Goal: Task Accomplishment & Management: Use online tool/utility

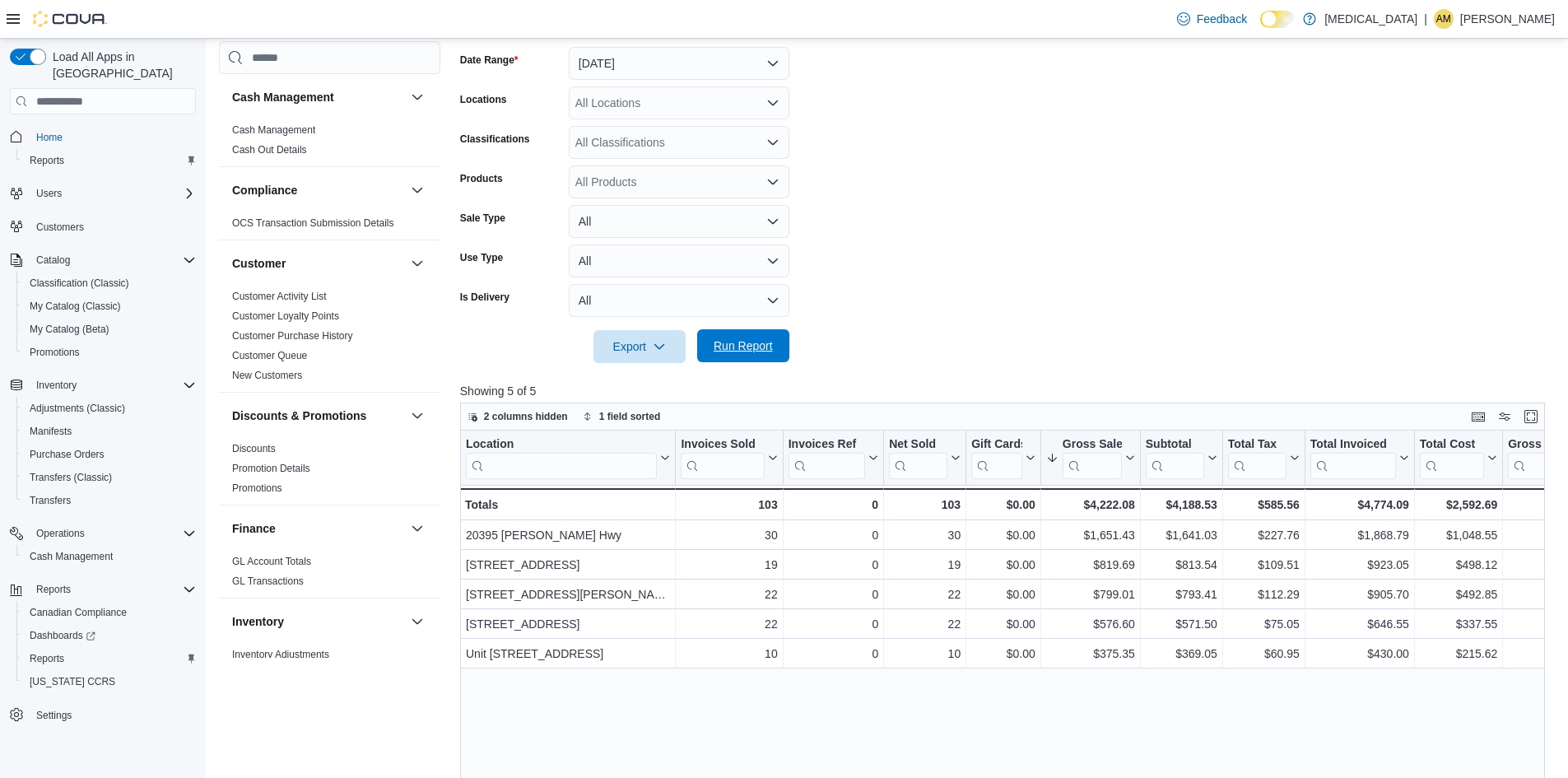
scroll to position [983, 0]
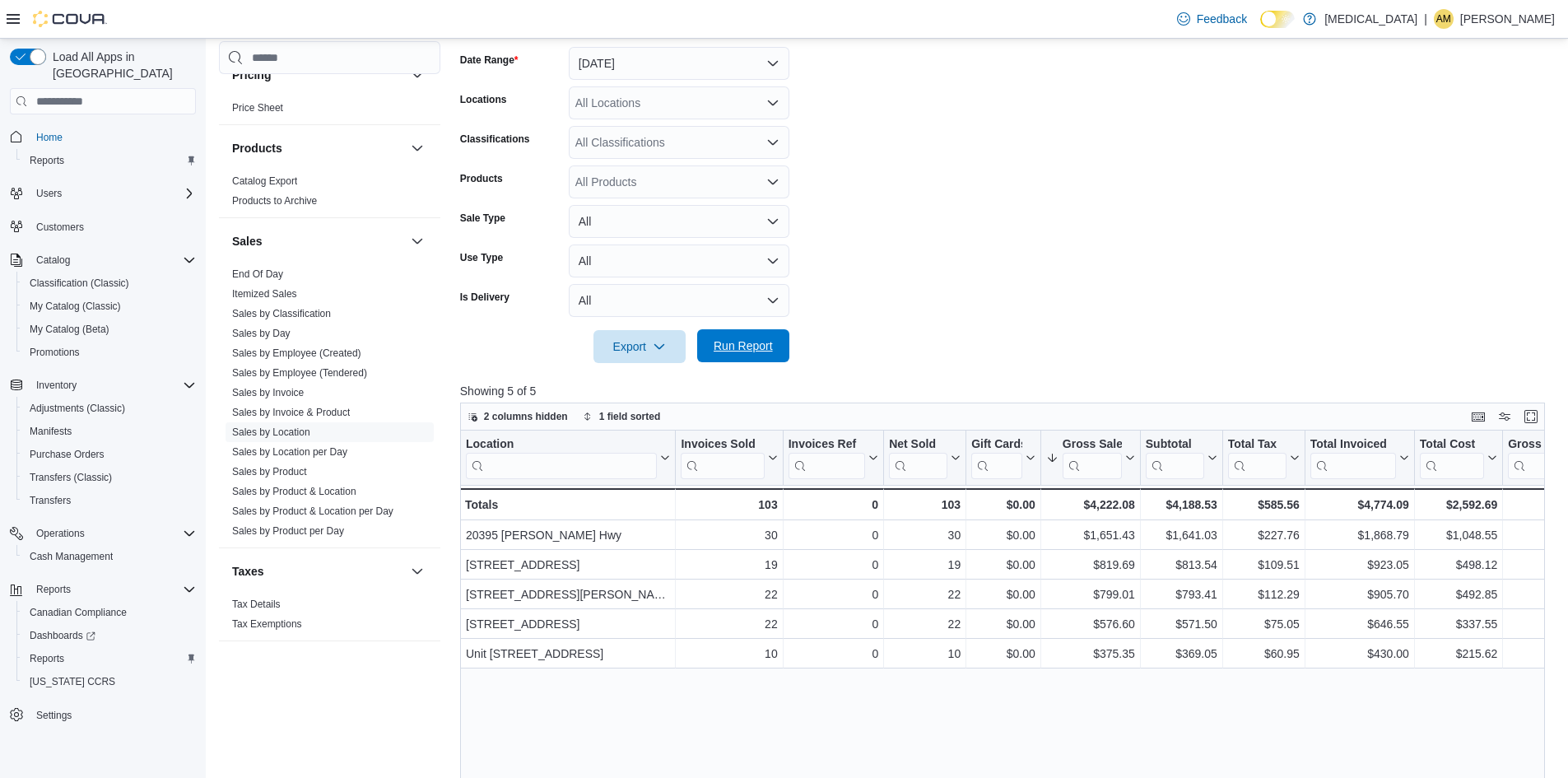
click at [775, 339] on span "Run Report" at bounding box center [742, 345] width 72 height 33
click at [1159, 220] on form "Date Range [DATE] Locations All Locations Classifications All Classifications P…" at bounding box center [1008, 195] width 1096 height 336
click at [1125, 191] on form "Date Range [DATE] Locations All Locations Classifications All Classifications P…" at bounding box center [1008, 195] width 1096 height 336
click at [748, 336] on span "Run Report" at bounding box center [742, 345] width 72 height 33
click at [734, 352] on span "Run Report" at bounding box center [743, 345] width 59 height 17
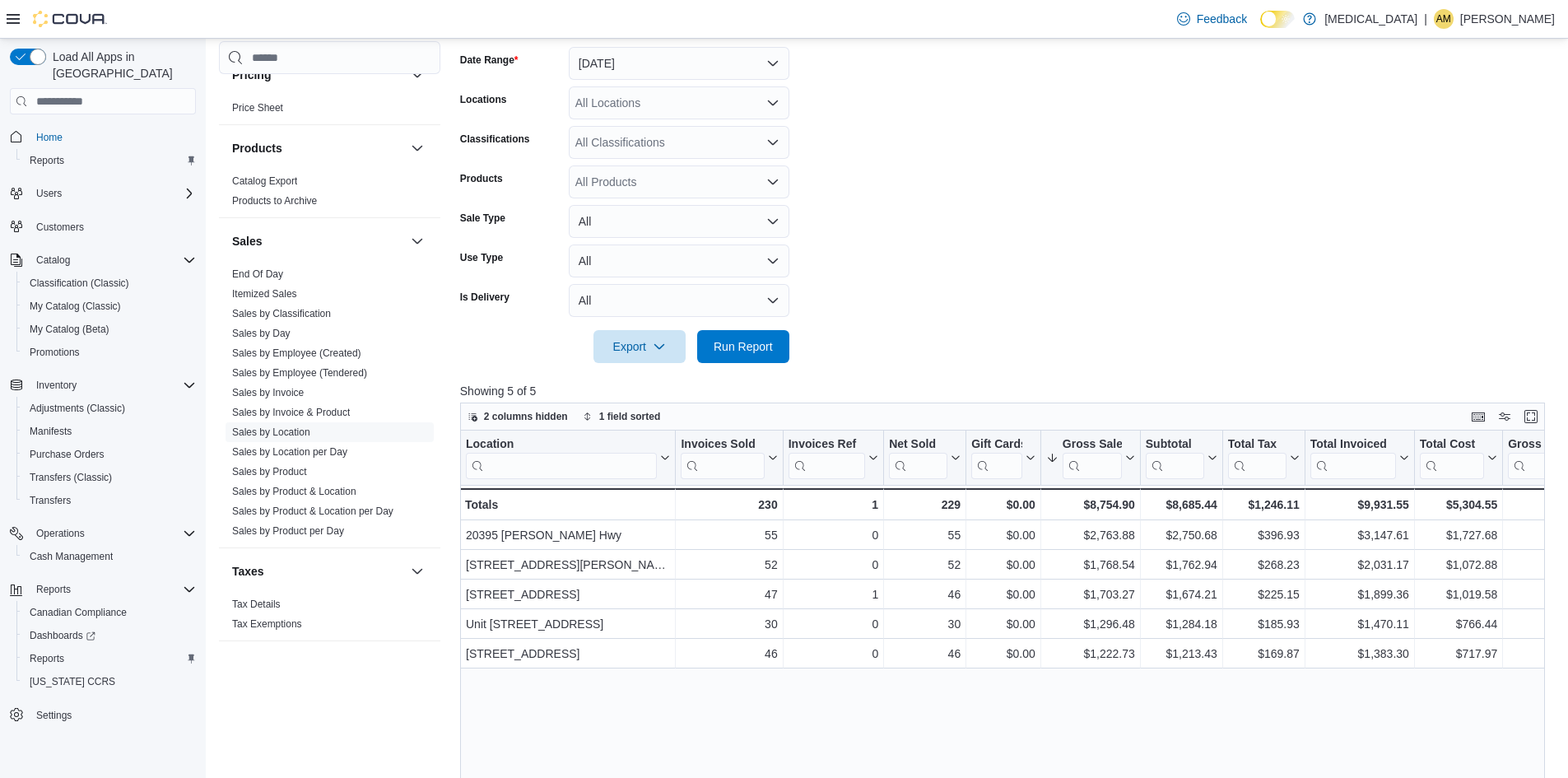
click at [994, 190] on form "Date Range [DATE] Locations All Locations Classifications All Classifications P…" at bounding box center [1008, 195] width 1096 height 336
click at [81, 402] on span "Adjustments (Classic)" at bounding box center [77, 408] width 96 height 13
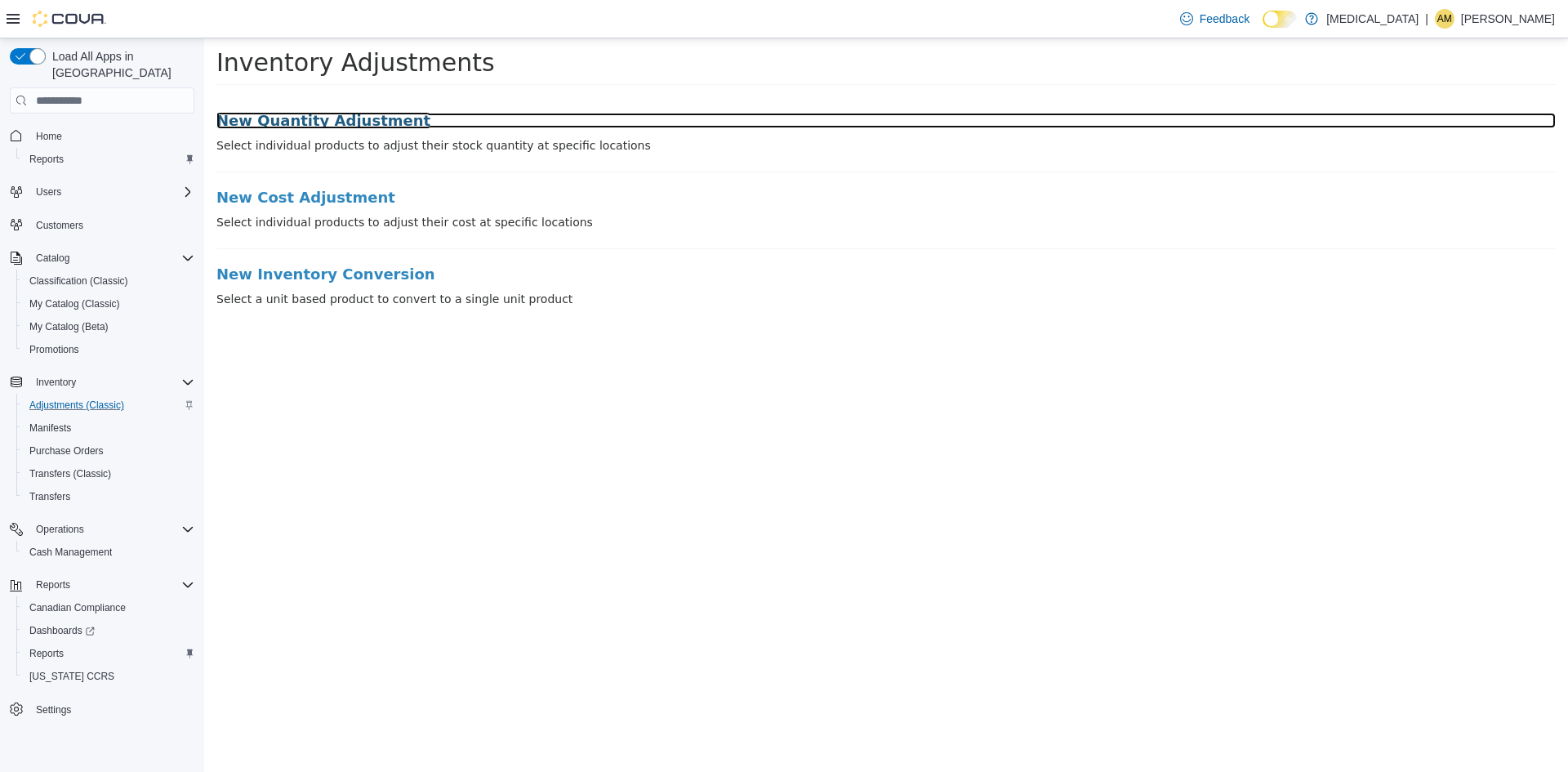
click at [275, 120] on h3 "New Quantity Adjustment" at bounding box center [886, 121] width 1339 height 16
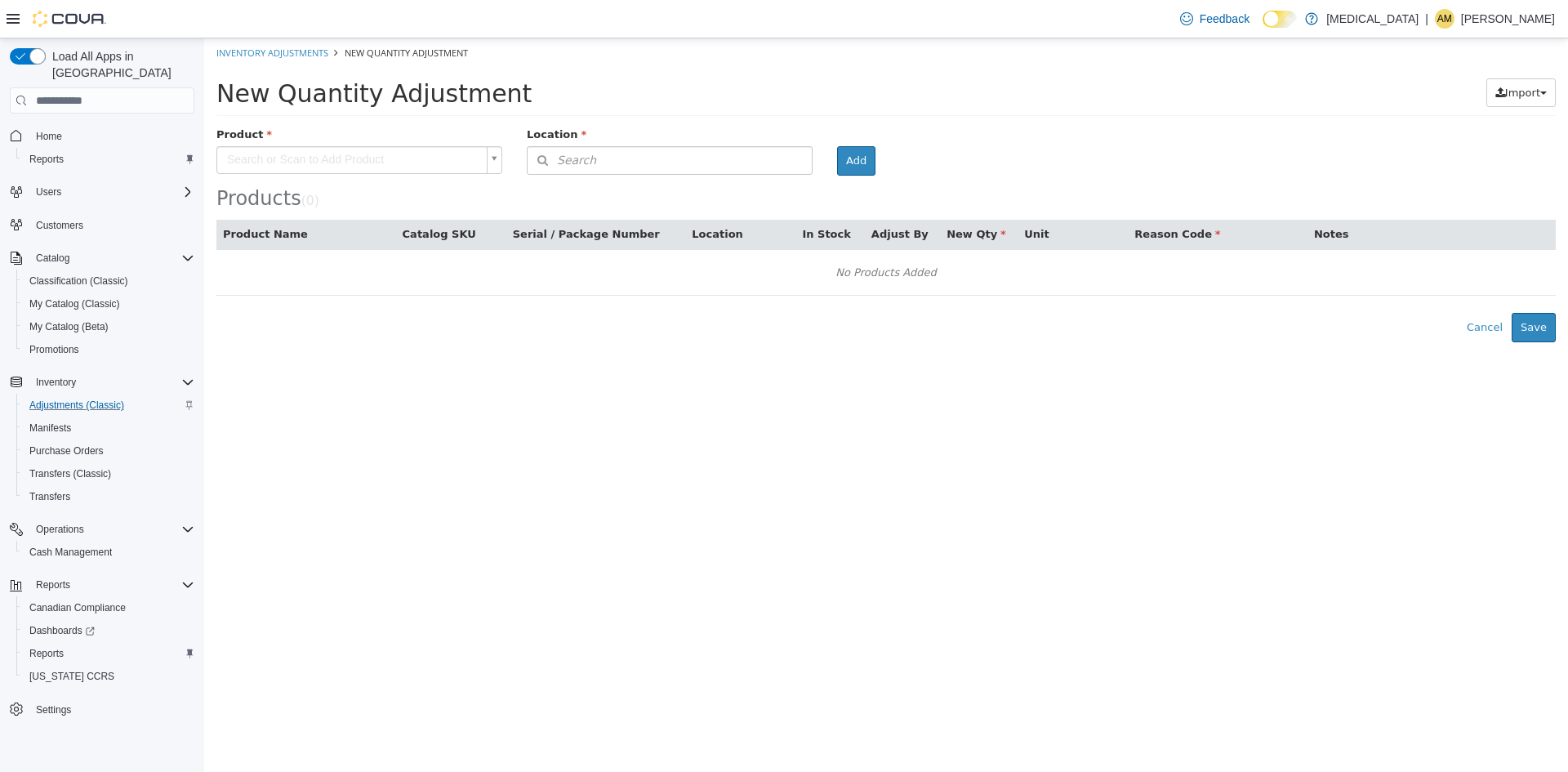
click at [319, 153] on body "× Inventory Adjustments New Quantity Adjustment New Quantity Adjustment Import …" at bounding box center [886, 190] width 1364 height 304
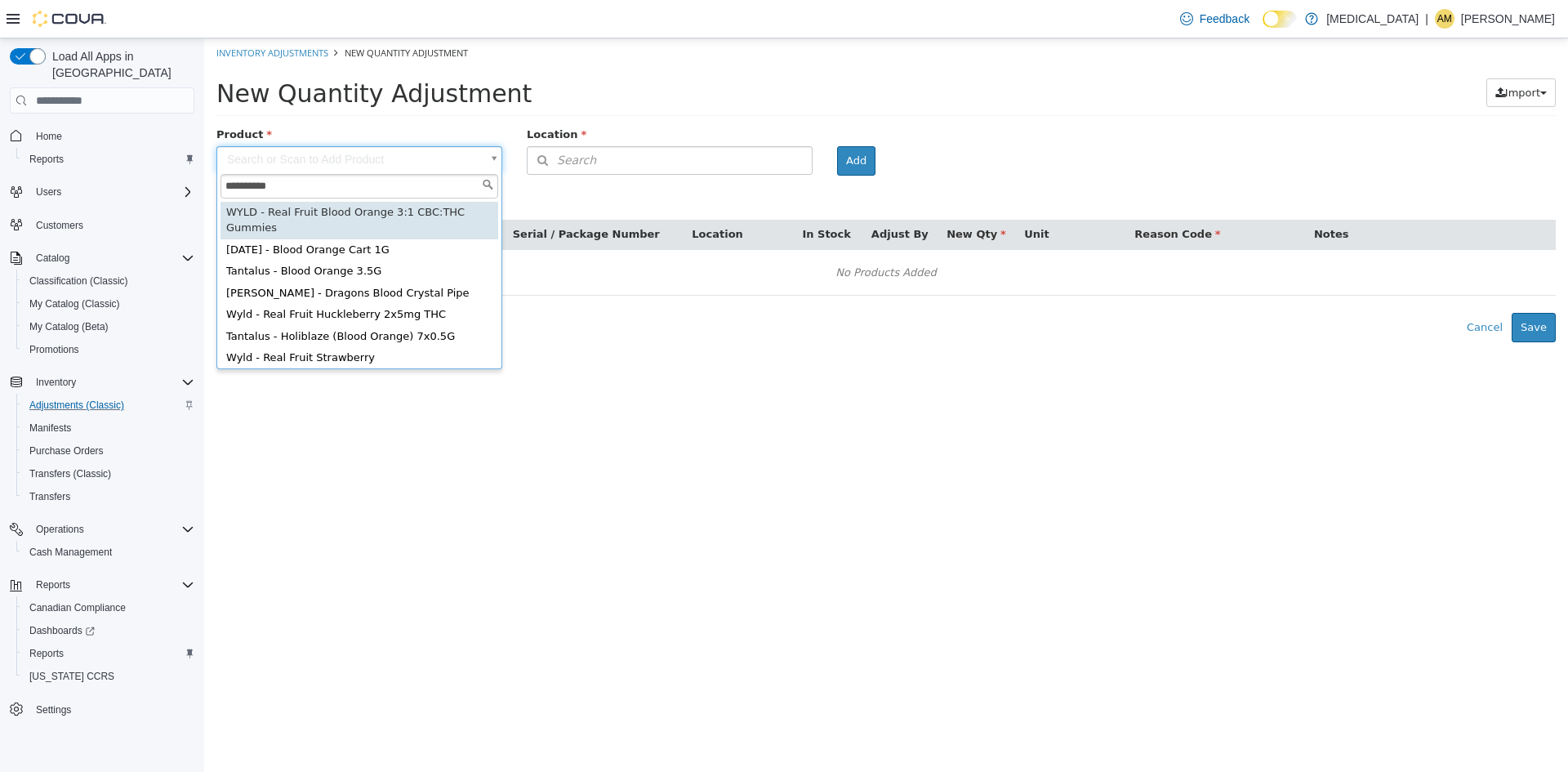
type input "**********"
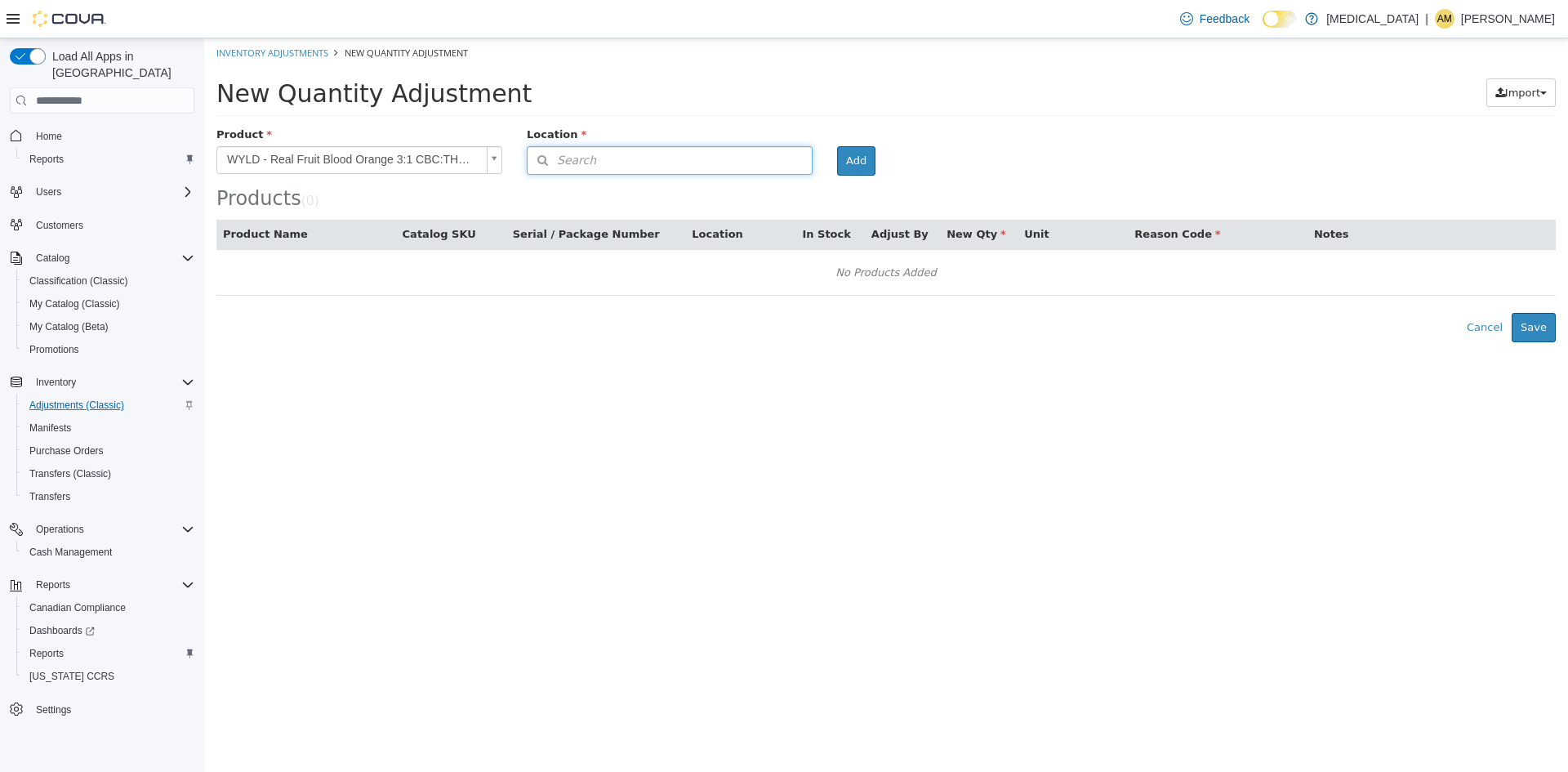
click at [709, 161] on button "Search" at bounding box center [669, 160] width 286 height 28
click at [762, 192] on span "or browse" at bounding box center [771, 189] width 80 height 28
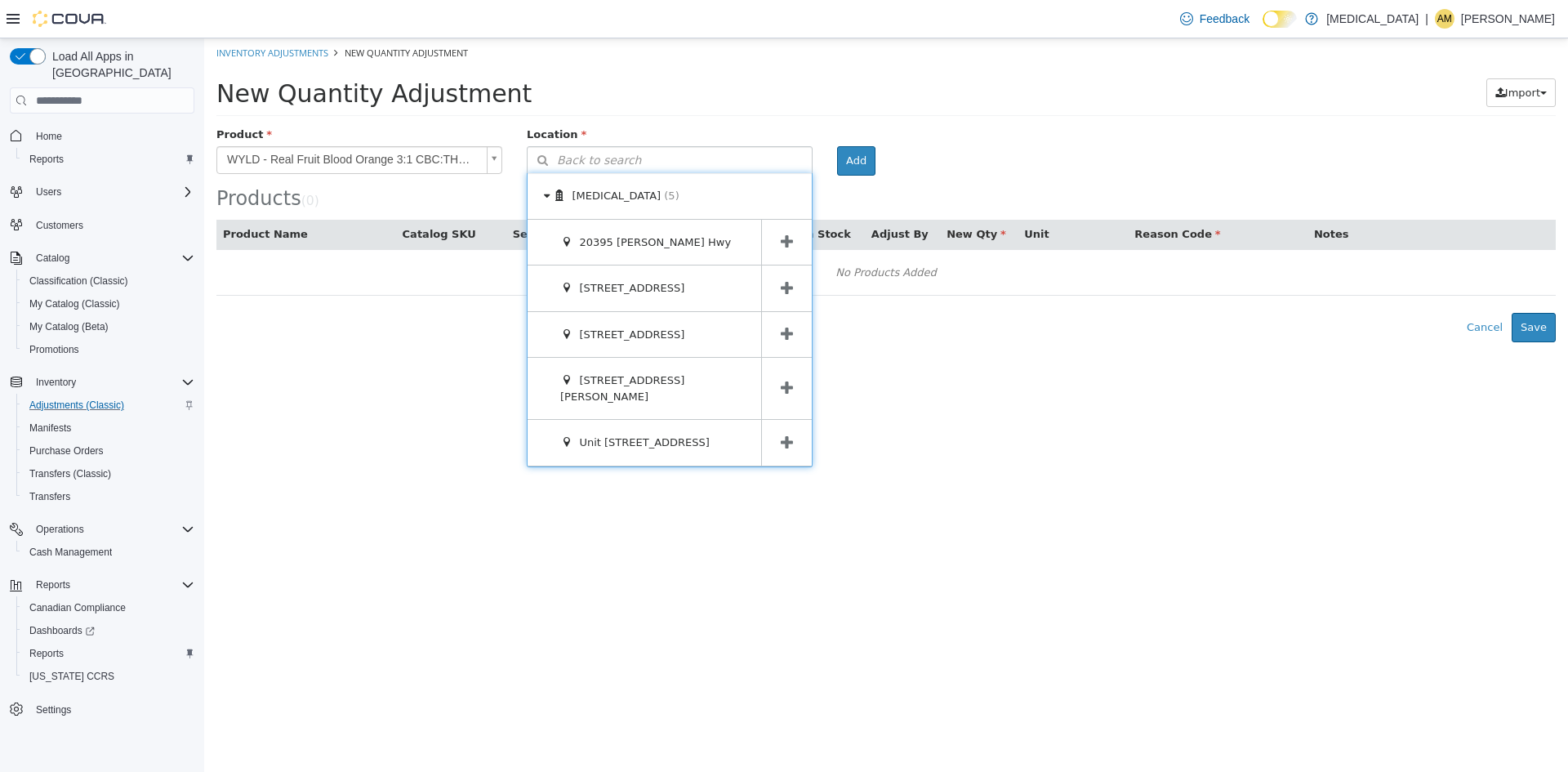
click at [770, 288] on span at bounding box center [787, 288] width 51 height 46
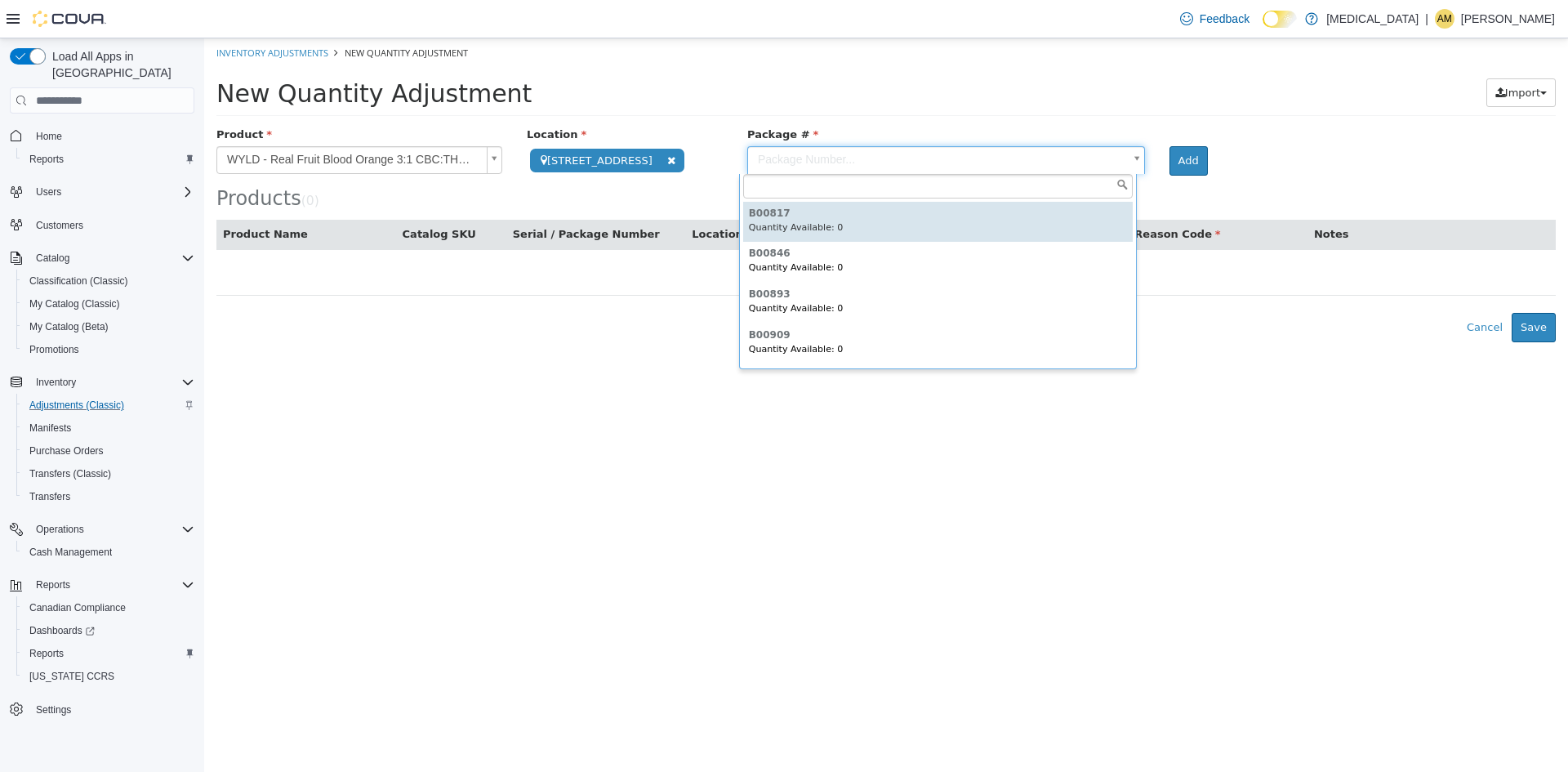
click at [1129, 171] on body "**********" at bounding box center [886, 190] width 1364 height 304
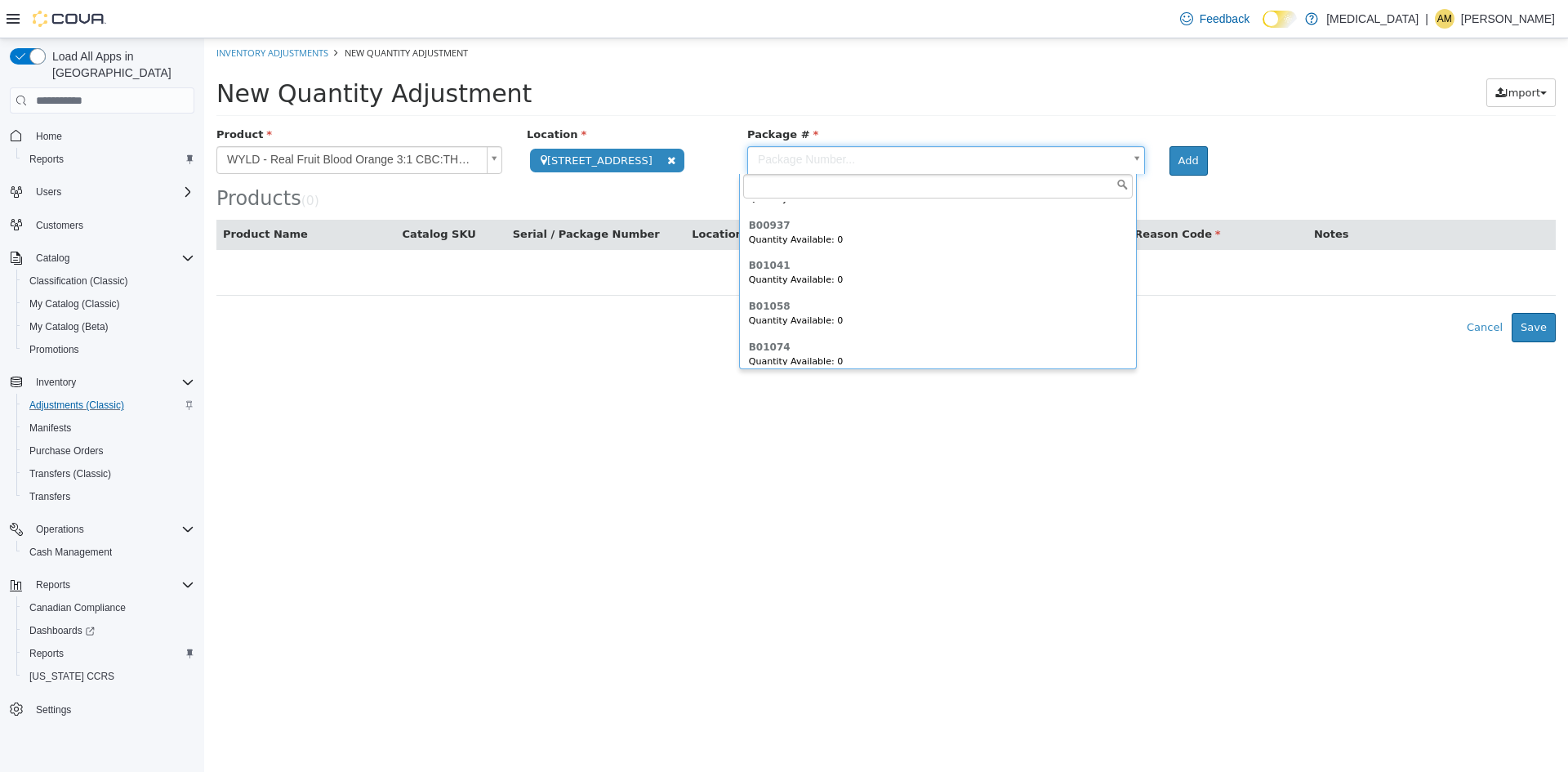
scroll to position [364, 0]
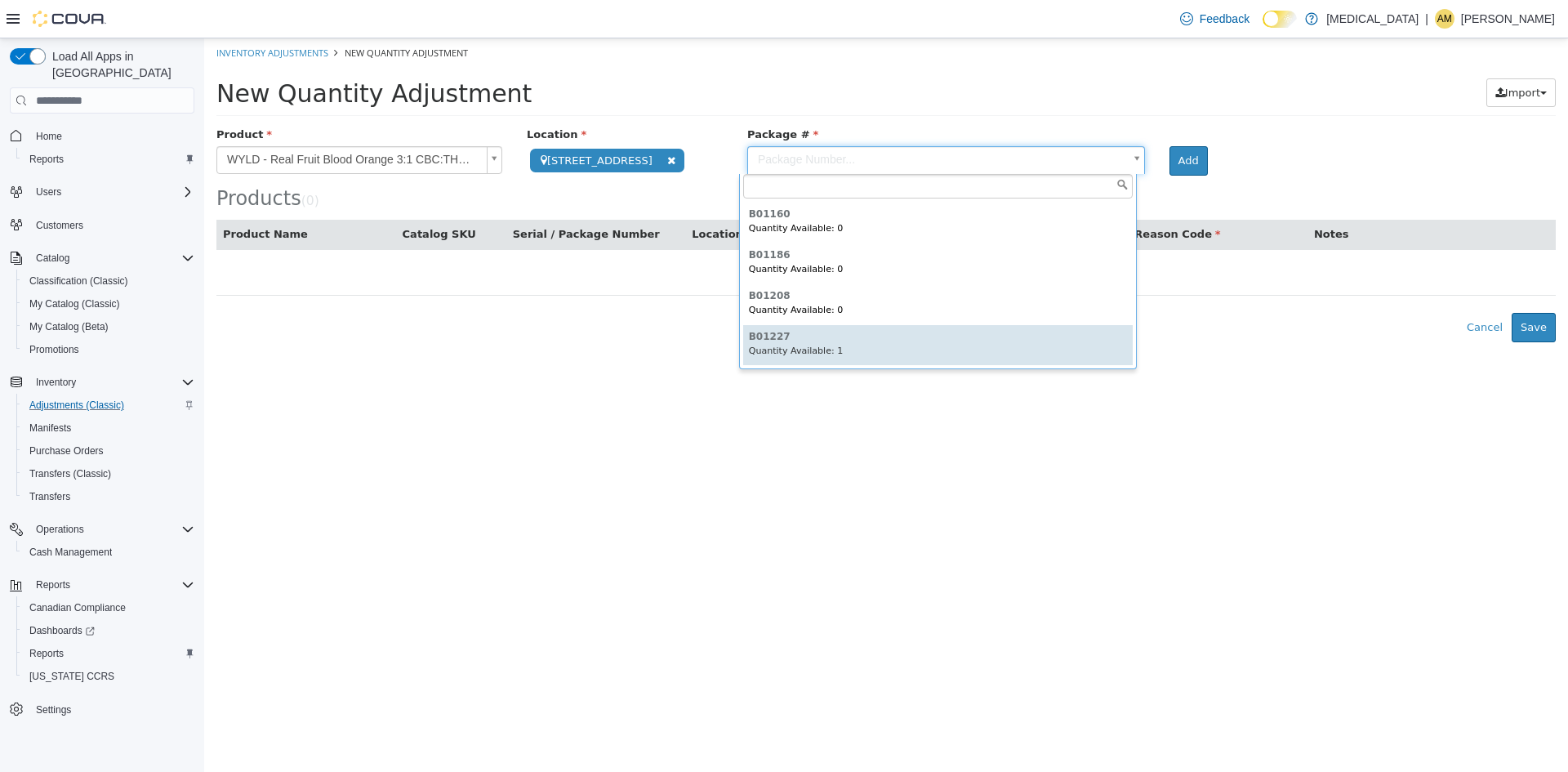
type input "******"
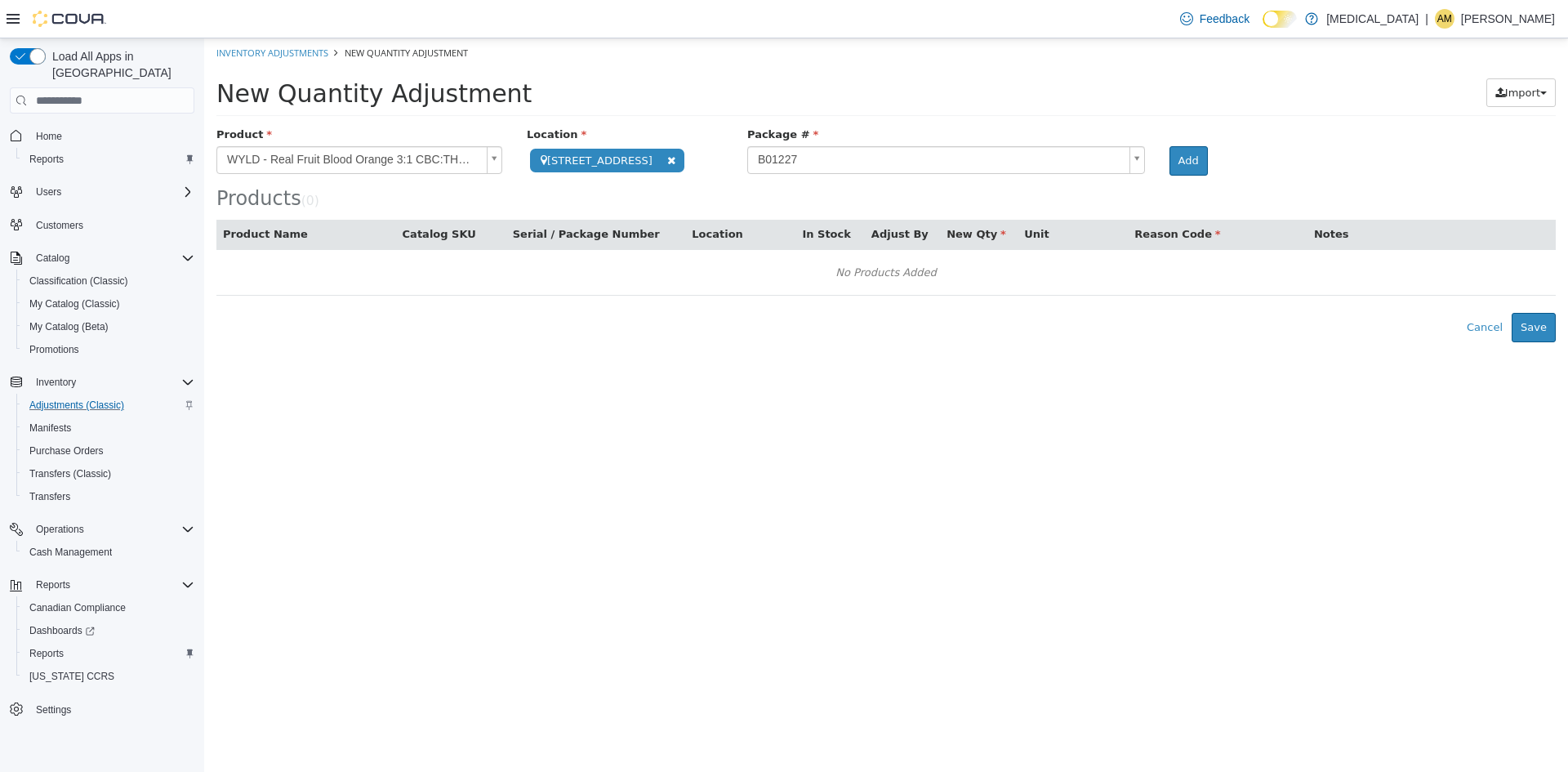
click at [1274, 109] on div "New Quantity Adjustment Import Inventory Export (.CSV) Package List (.TXT)" at bounding box center [886, 98] width 1339 height 38
click at [1176, 159] on button "Add" at bounding box center [1188, 161] width 38 height 29
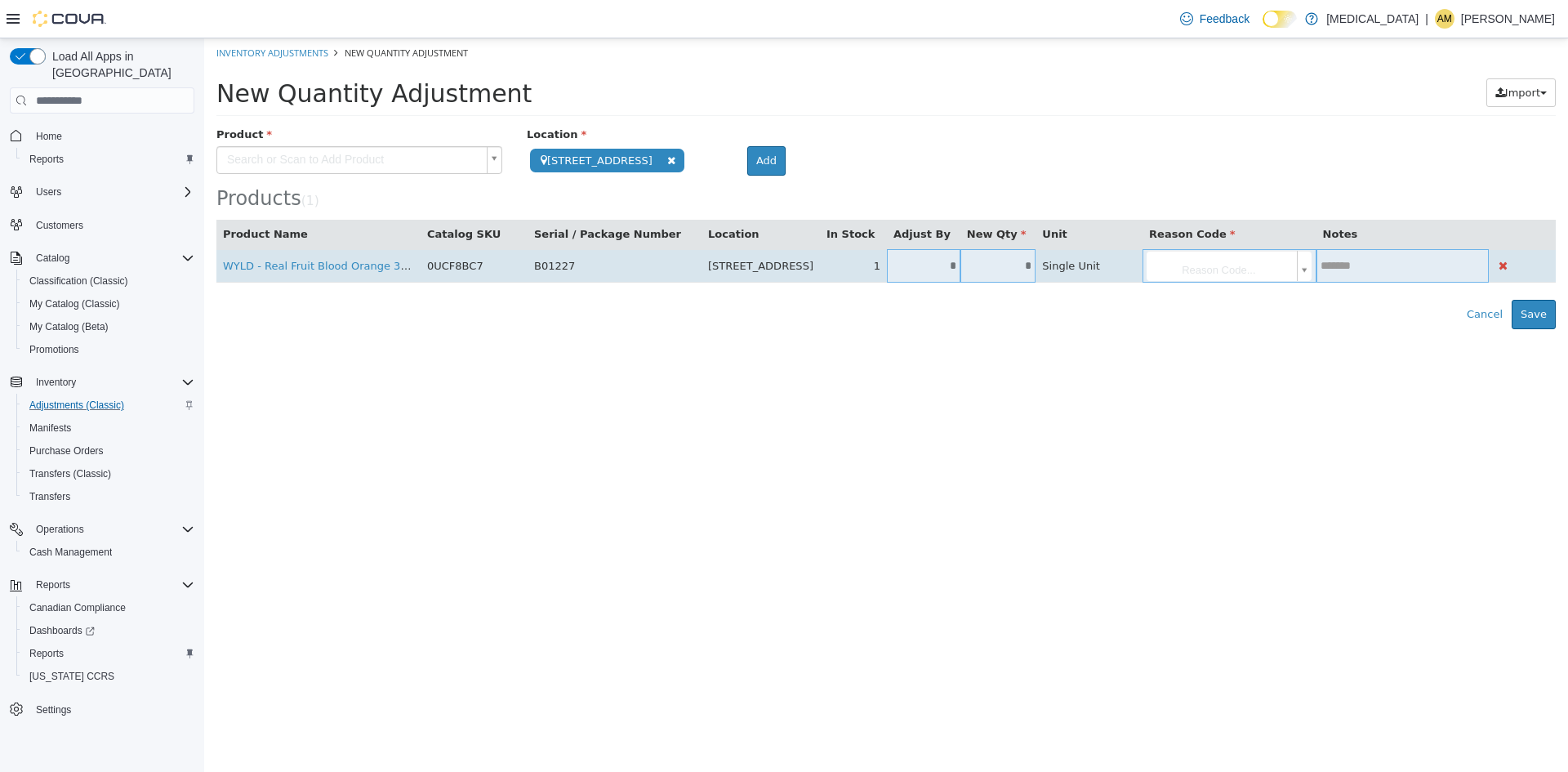
click at [937, 256] on td "*" at bounding box center [923, 265] width 73 height 34
click at [951, 269] on input "*" at bounding box center [923, 266] width 73 height 12
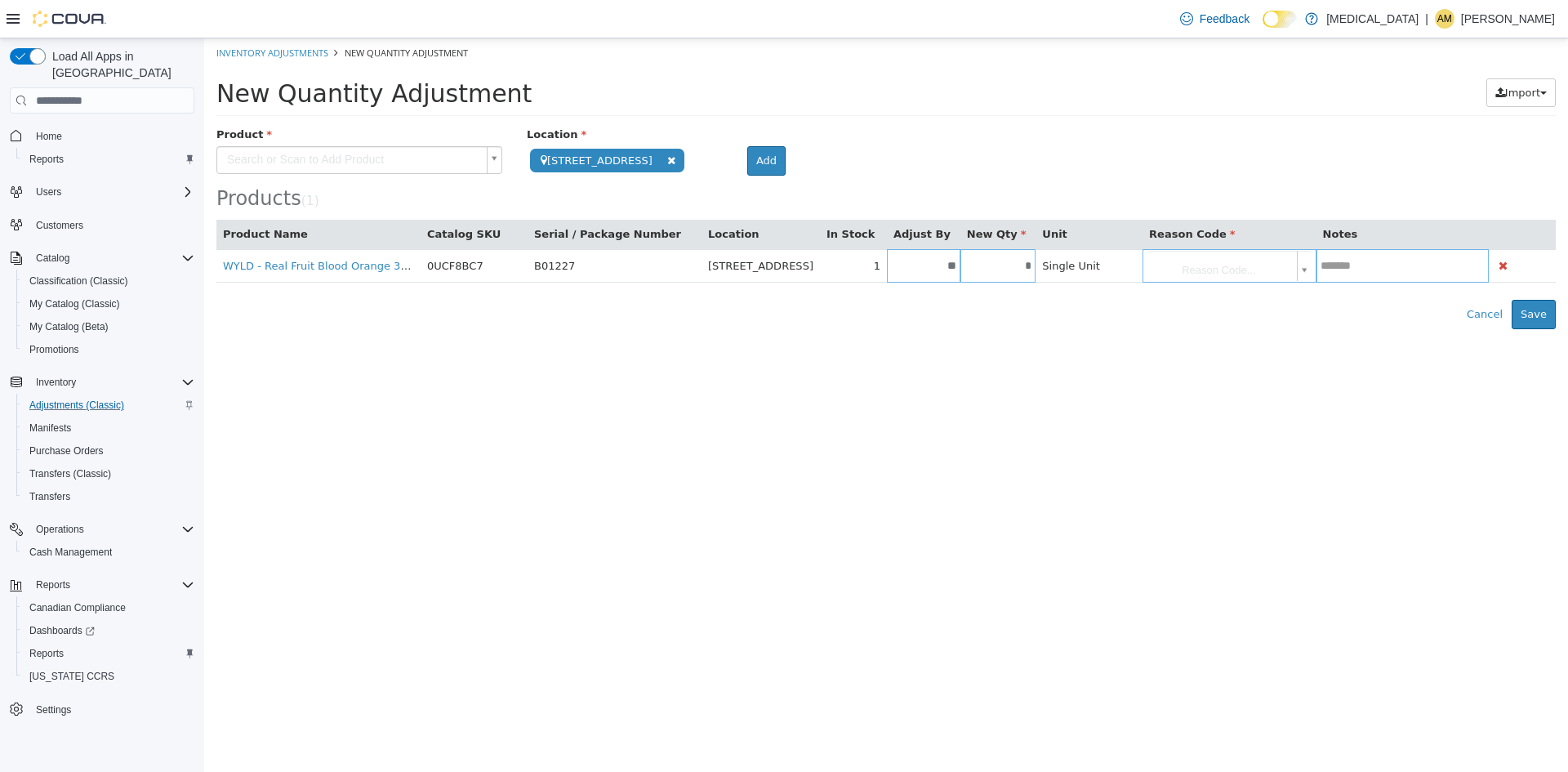
type input "**"
type input "*"
click at [945, 329] on html "**********" at bounding box center [886, 183] width 1364 height 291
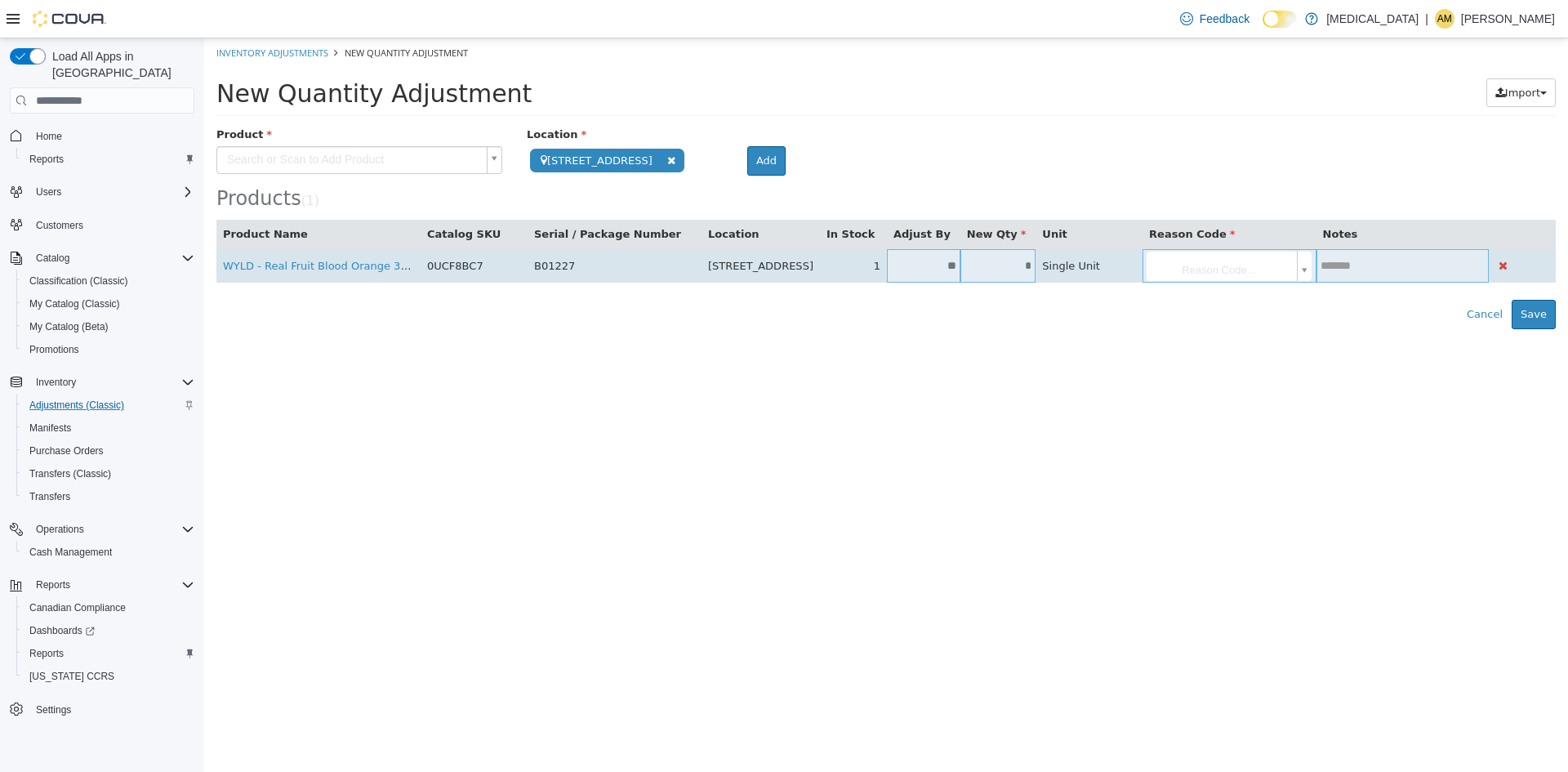
click at [1293, 270] on body "**********" at bounding box center [886, 183] width 1364 height 291
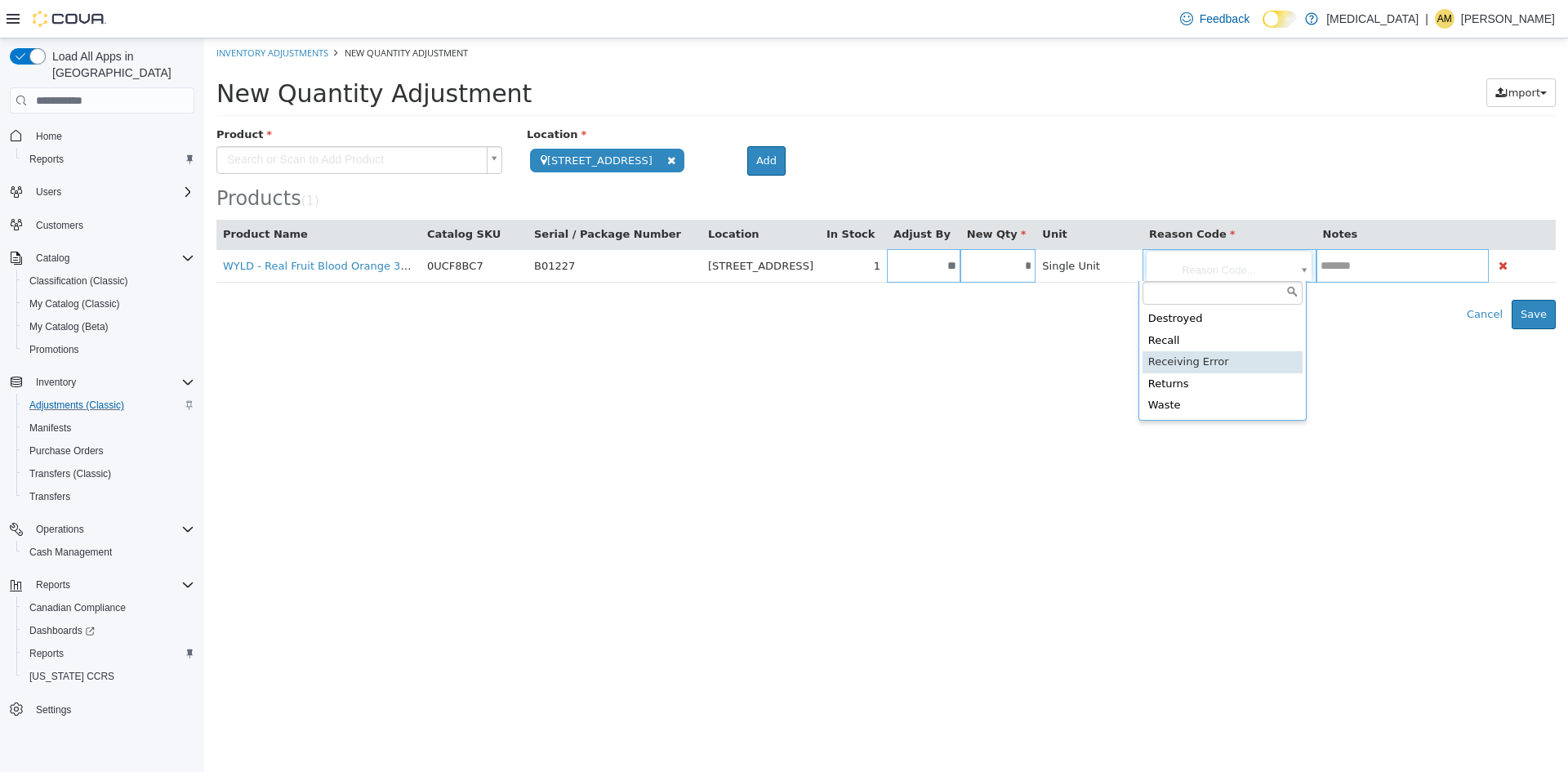
type input "**********"
drag, startPoint x: 1351, startPoint y: 396, endPoint x: 1388, endPoint y: 385, distance: 38.6
click at [1351, 329] on html "**********" at bounding box center [886, 183] width 1364 height 291
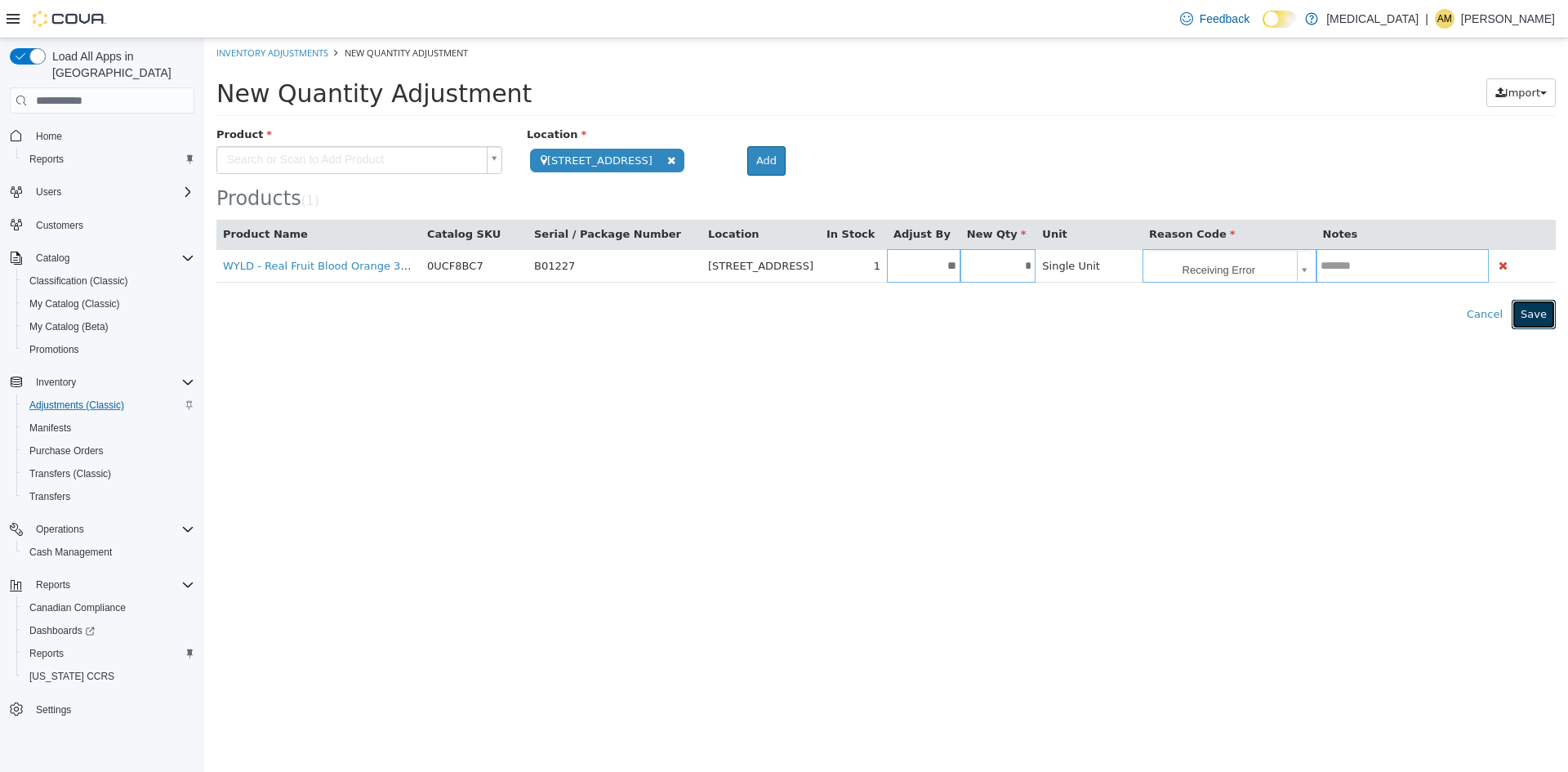
drag, startPoint x: 1531, startPoint y: 314, endPoint x: 1503, endPoint y: 317, distance: 28.2
click at [1531, 313] on button "Save" at bounding box center [1533, 314] width 44 height 29
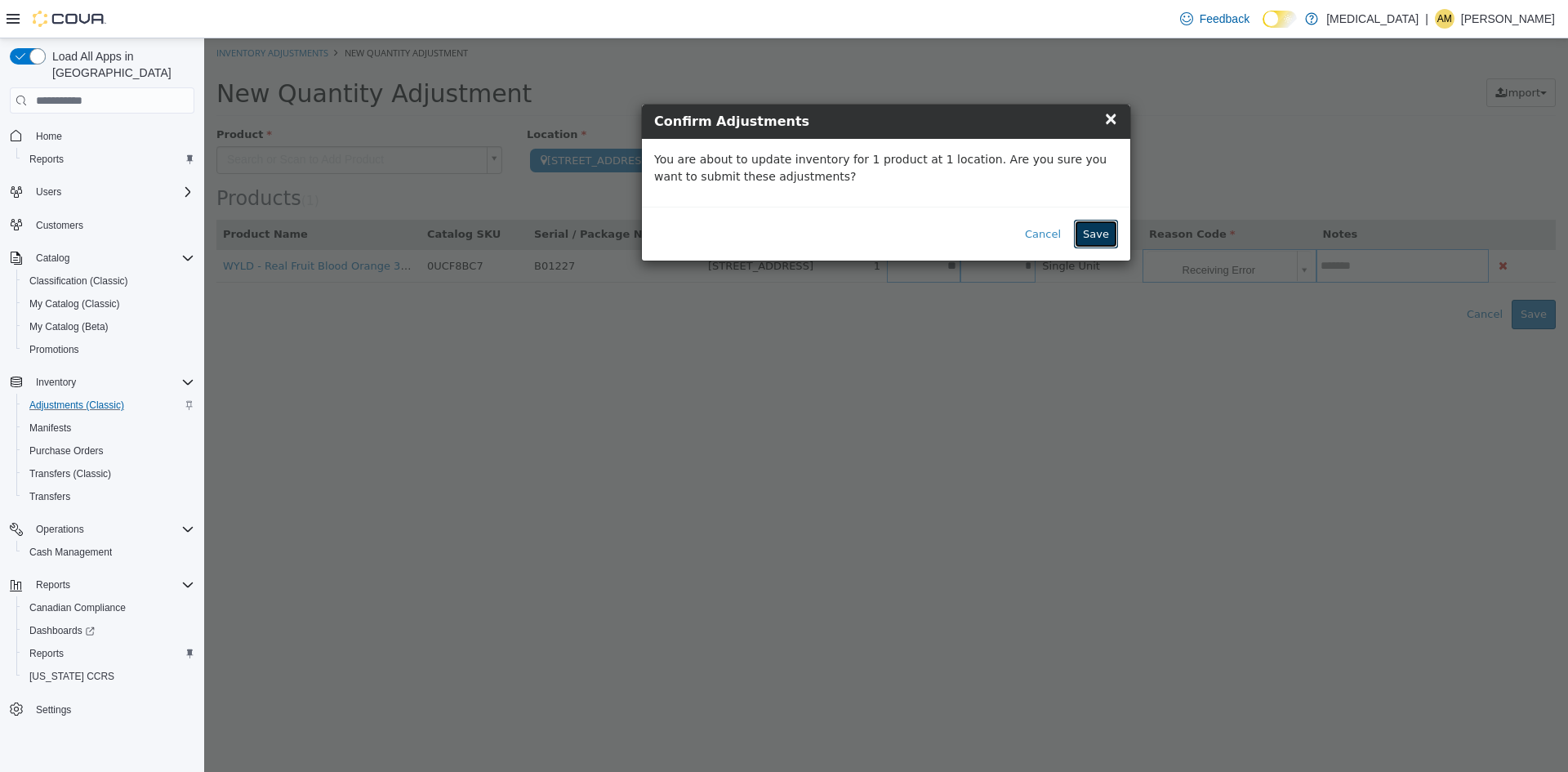
click at [1105, 234] on button "Save" at bounding box center [1096, 234] width 44 height 29
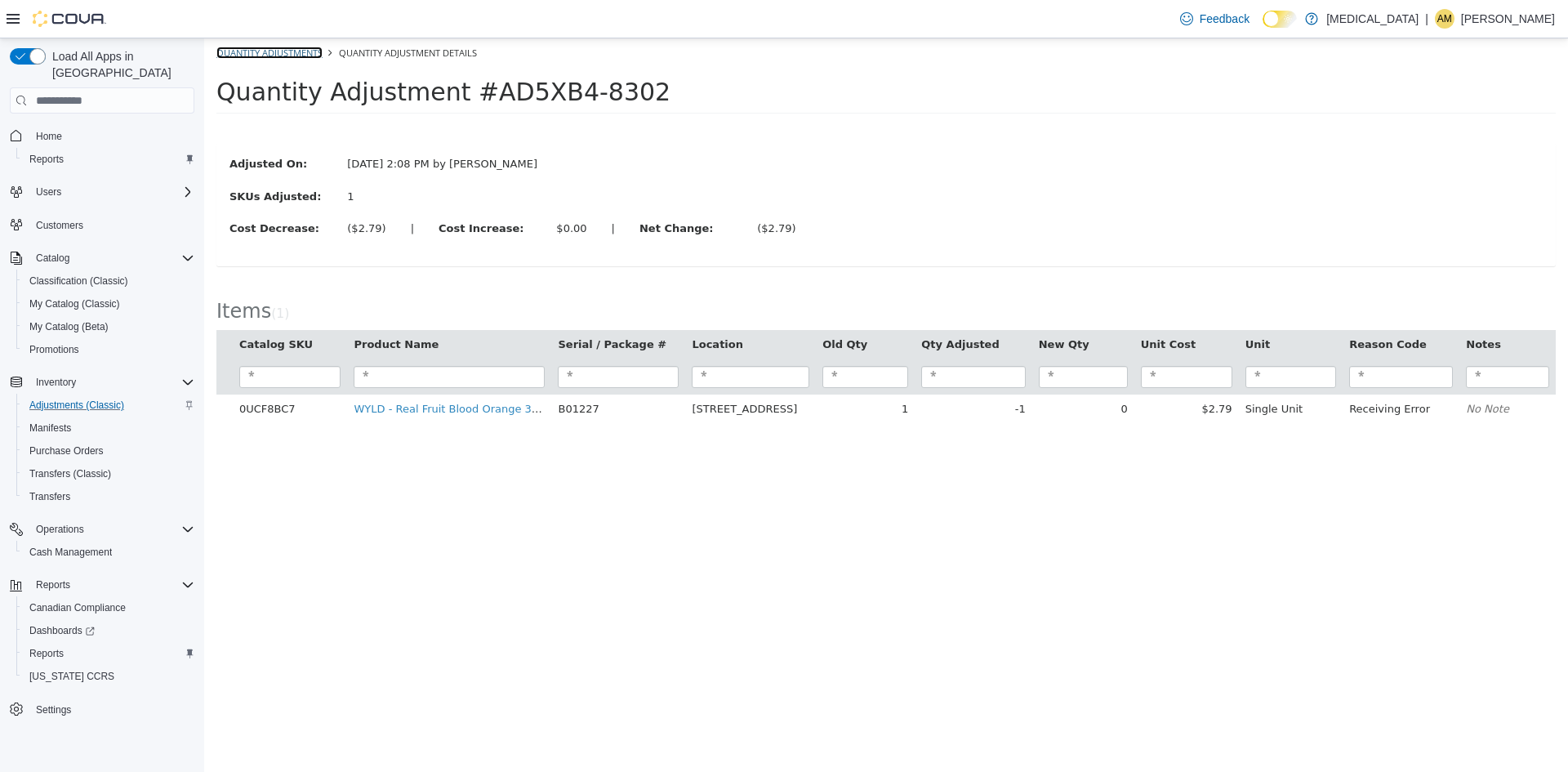
click at [281, 53] on link "Quantity Adjustments" at bounding box center [269, 53] width 106 height 12
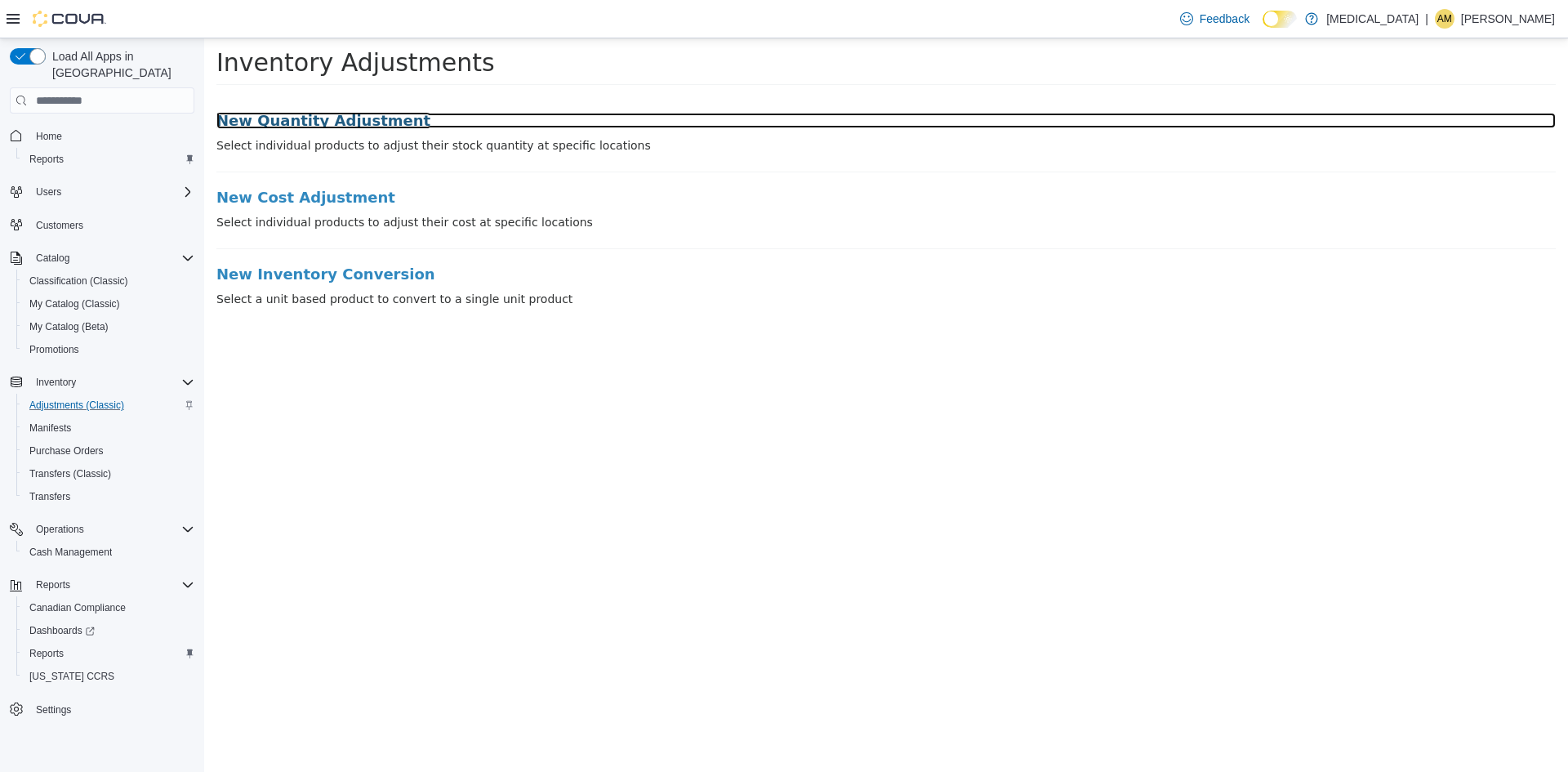
click at [252, 123] on h3 "New Quantity Adjustment" at bounding box center [886, 121] width 1339 height 16
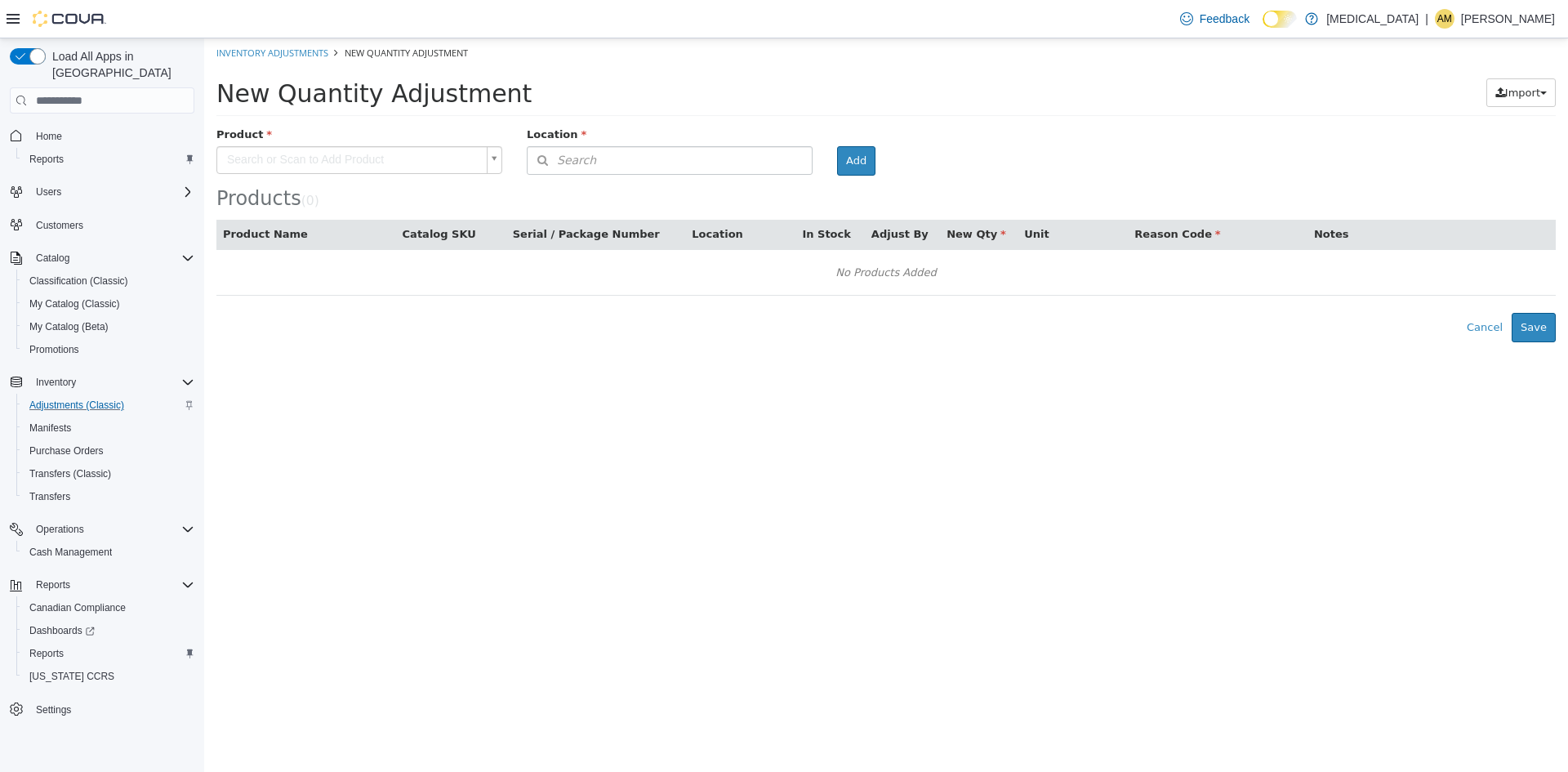
click at [384, 155] on body "× The adjustment request was successfully processed. Inventory Adjustments New …" at bounding box center [886, 190] width 1364 height 304
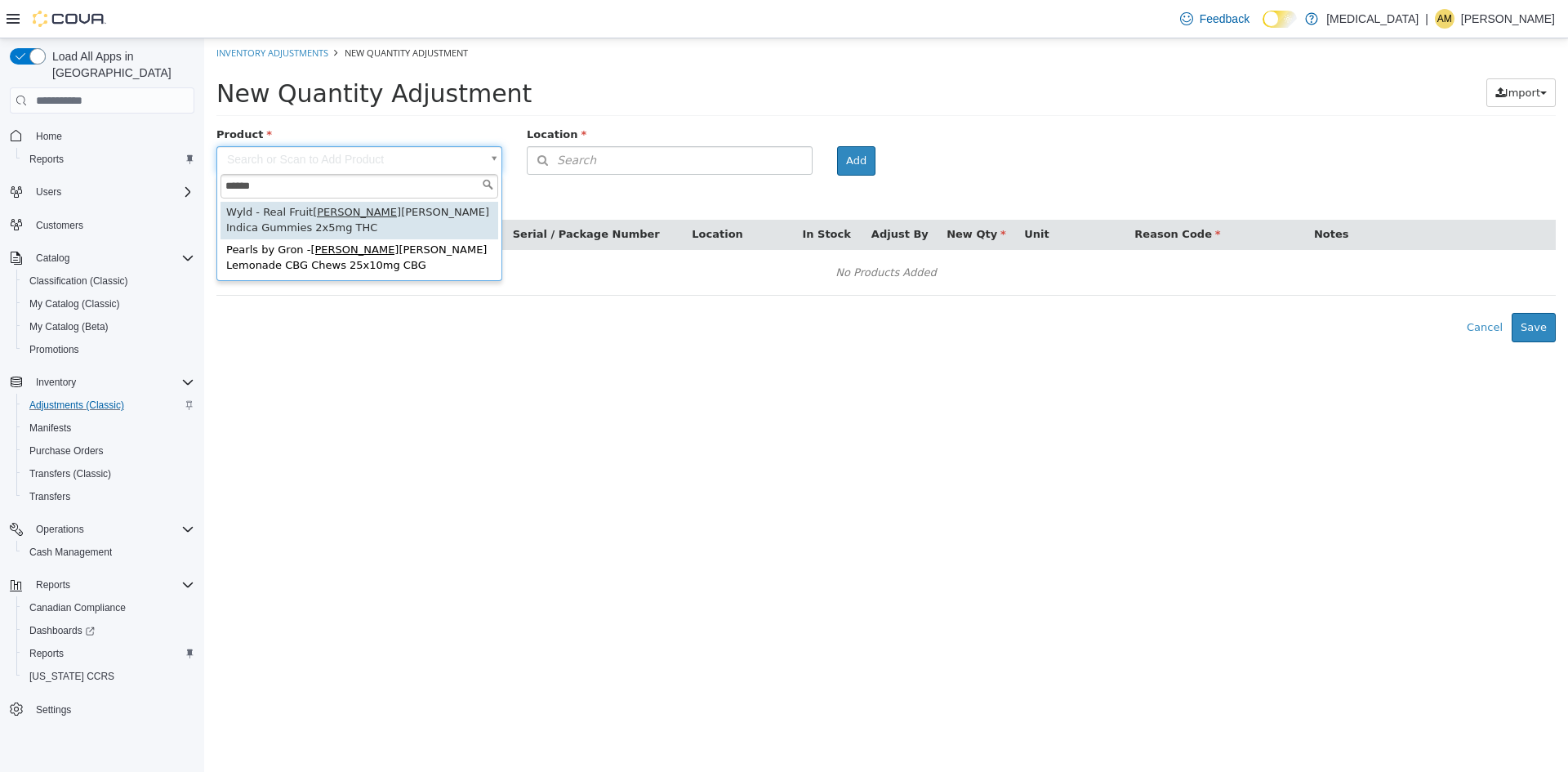
type input "******"
type input "**********"
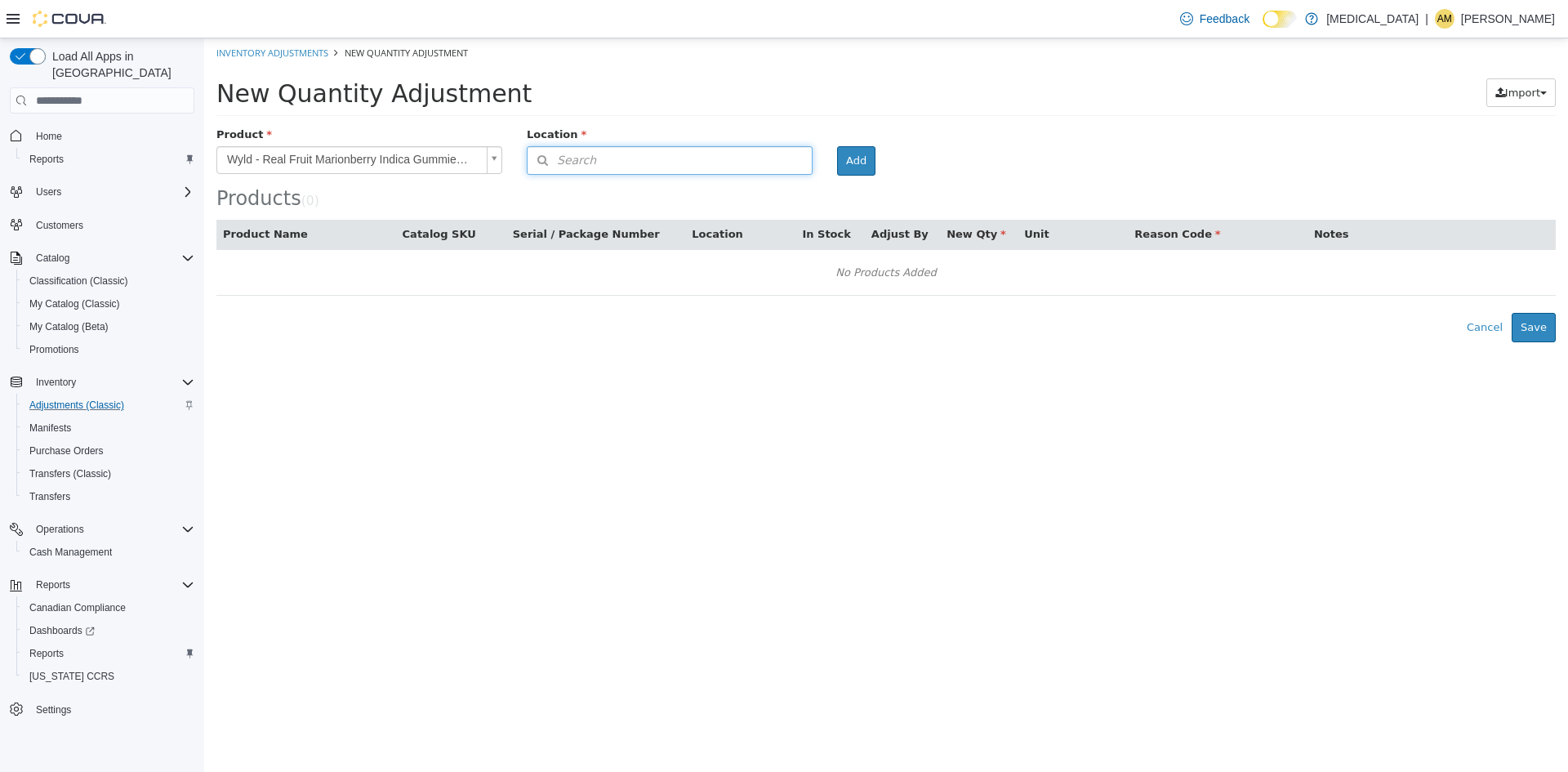
click at [623, 164] on button "Search" at bounding box center [669, 160] width 286 height 28
click at [781, 197] on span "or browse" at bounding box center [771, 189] width 80 height 28
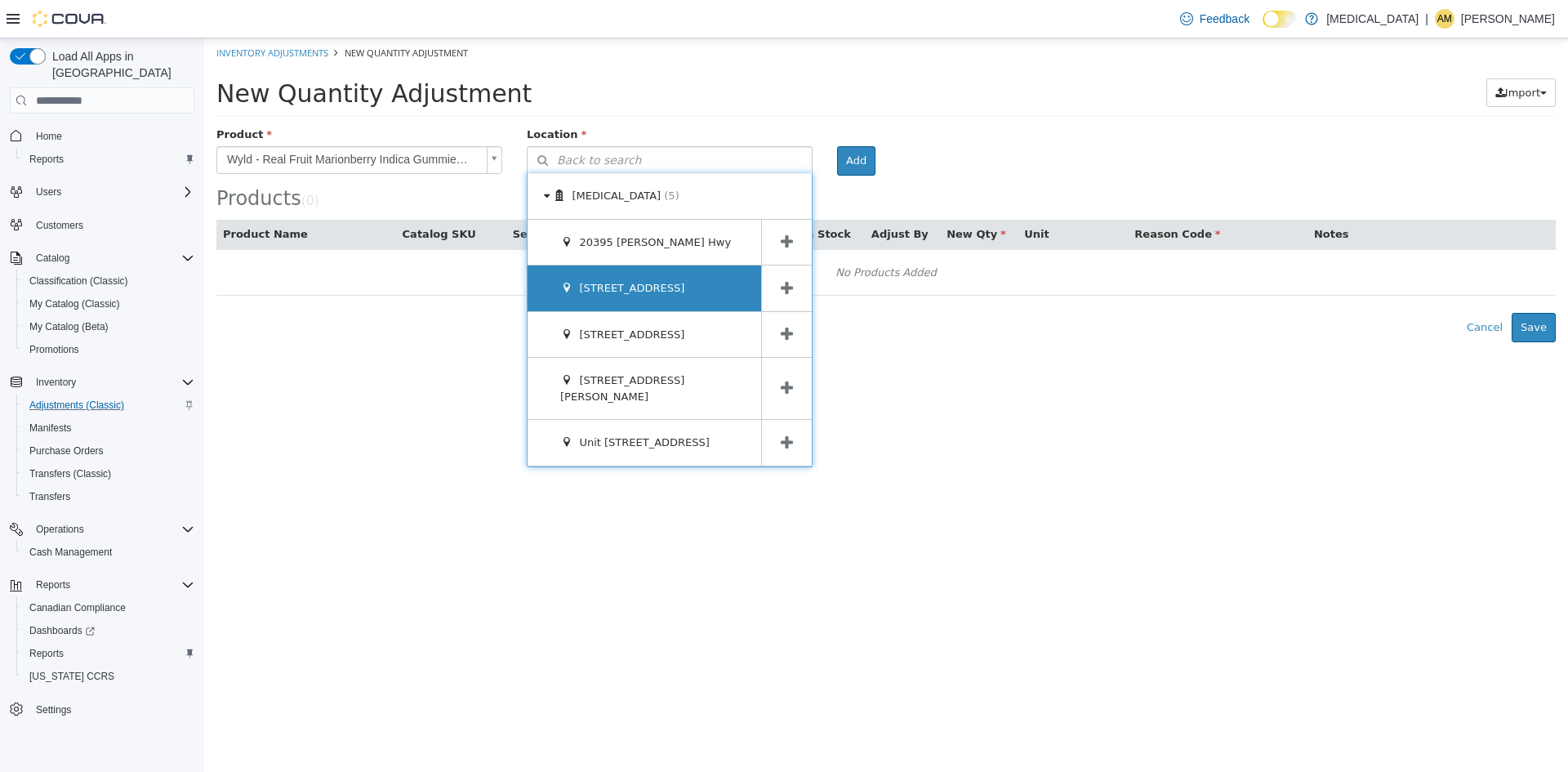
drag, startPoint x: 686, startPoint y: 280, endPoint x: 731, endPoint y: 264, distance: 47.8
click at [687, 280] on div "[STREET_ADDRESS]" at bounding box center [644, 288] width 234 height 46
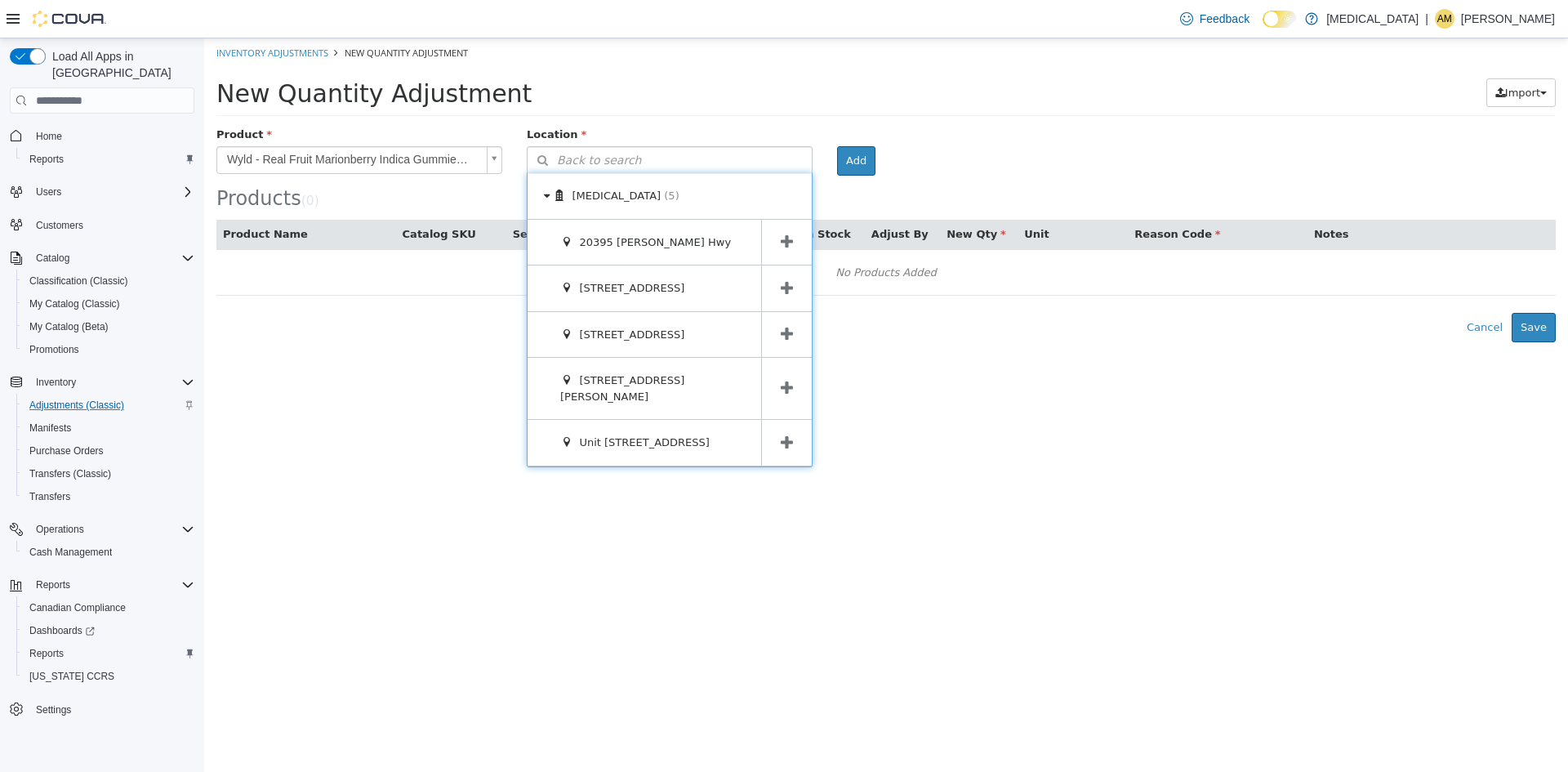
click at [789, 281] on icon at bounding box center [787, 288] width 12 height 16
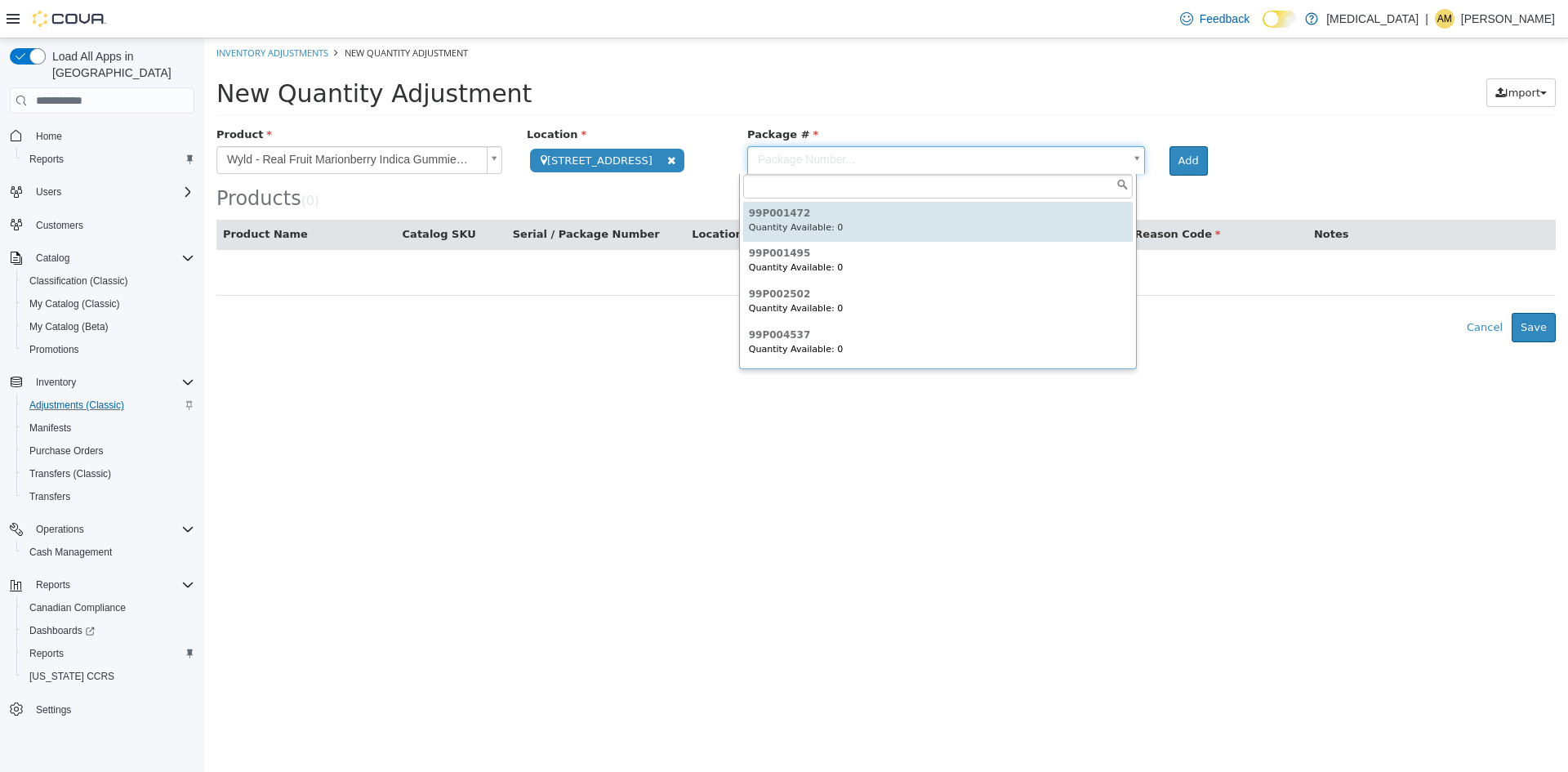
click at [1129, 161] on body "**********" at bounding box center [886, 190] width 1364 height 304
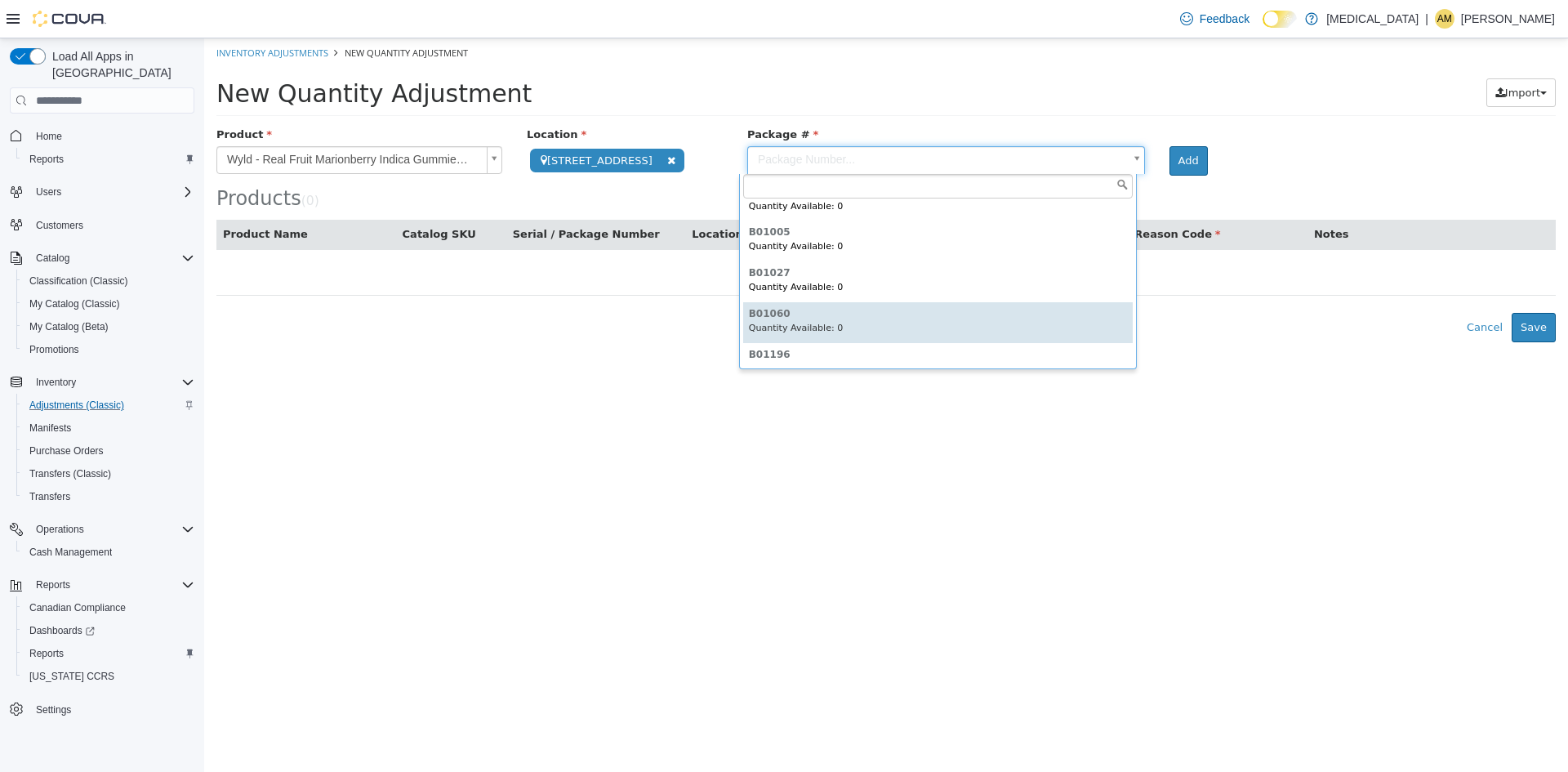
scroll to position [893, 0]
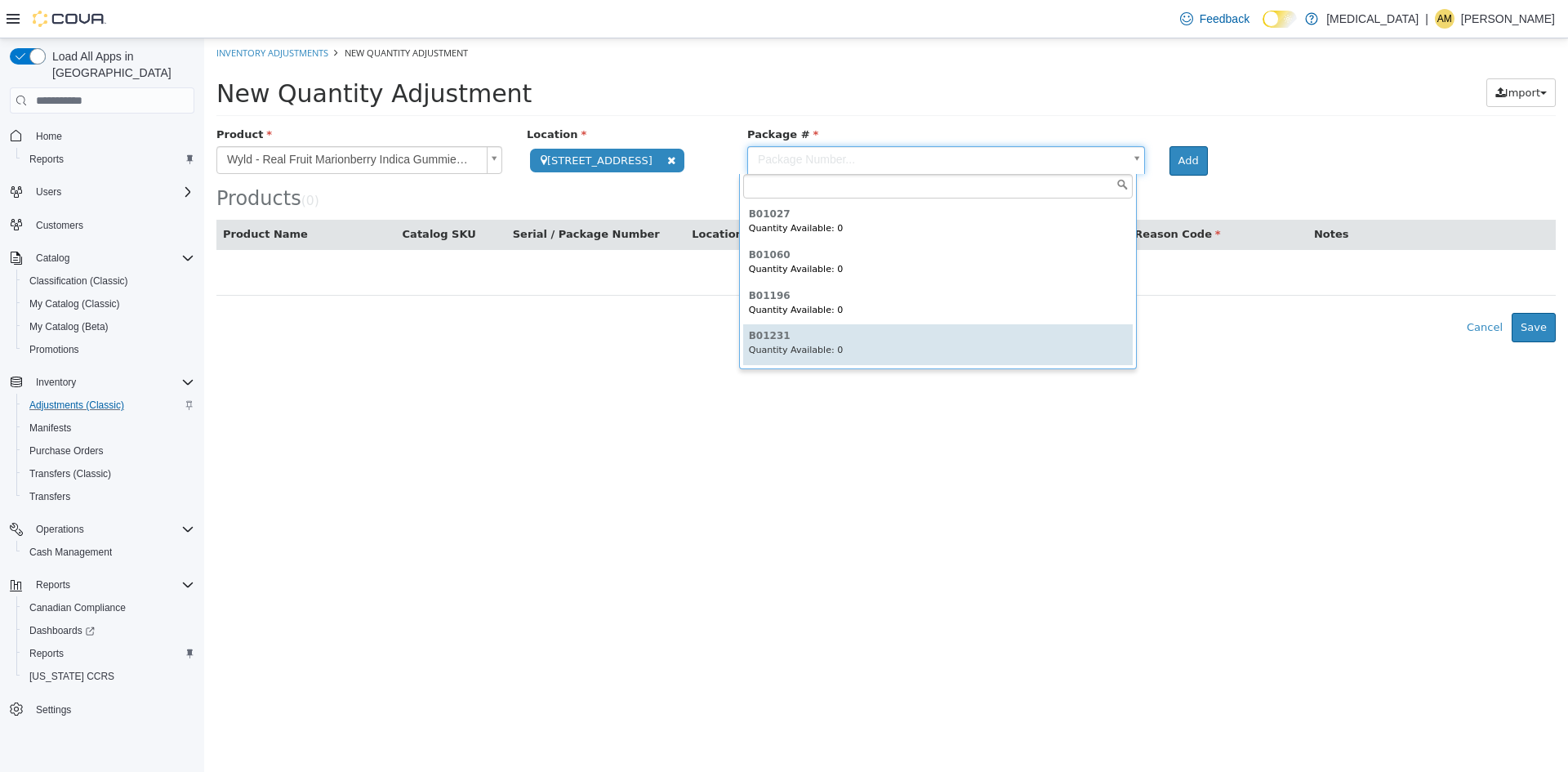
type input "******"
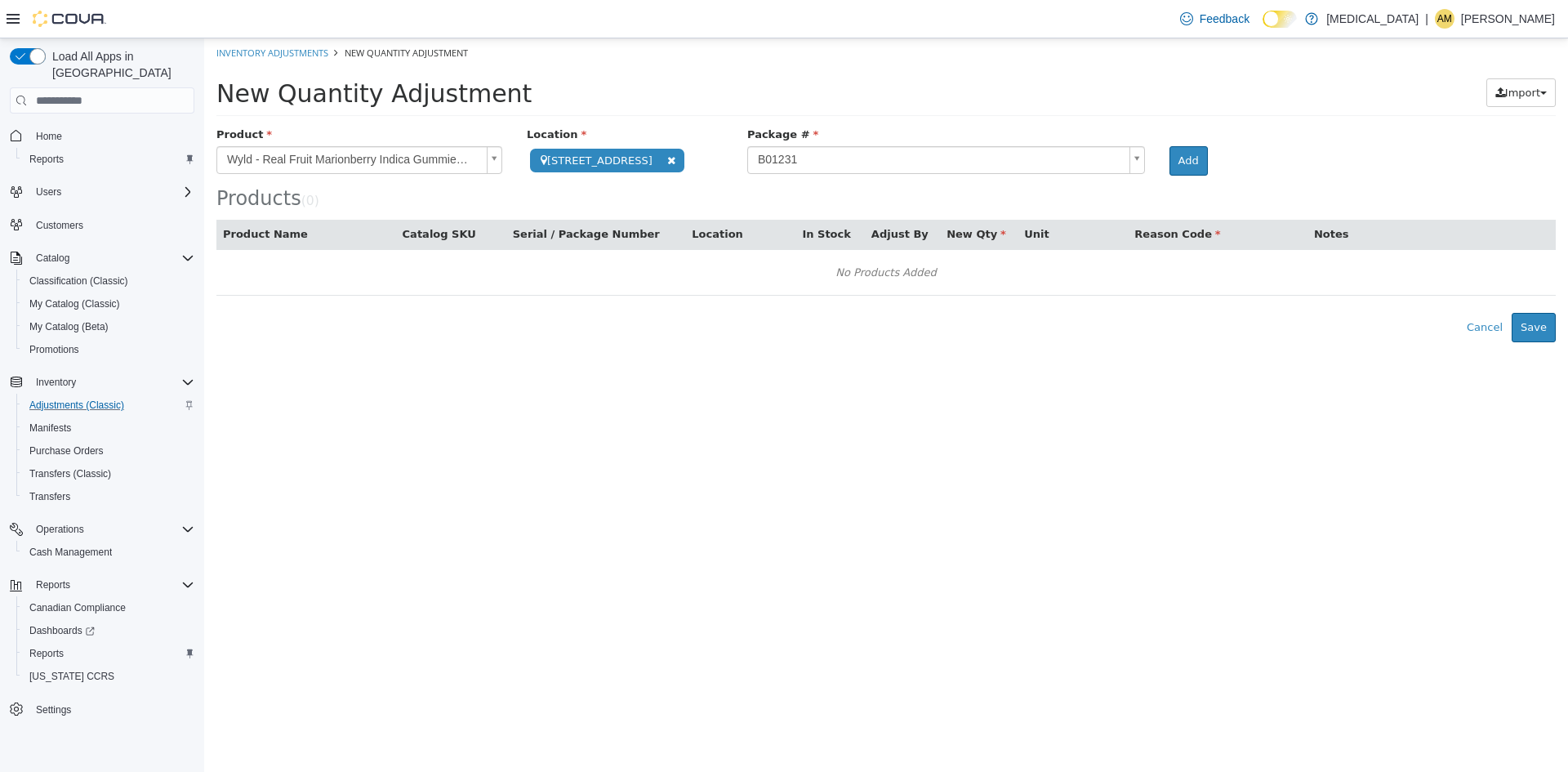
click at [1039, 180] on div "Products ( 0 )" at bounding box center [886, 168] width 1339 height 83
click at [1182, 159] on button "Add" at bounding box center [1188, 161] width 38 height 29
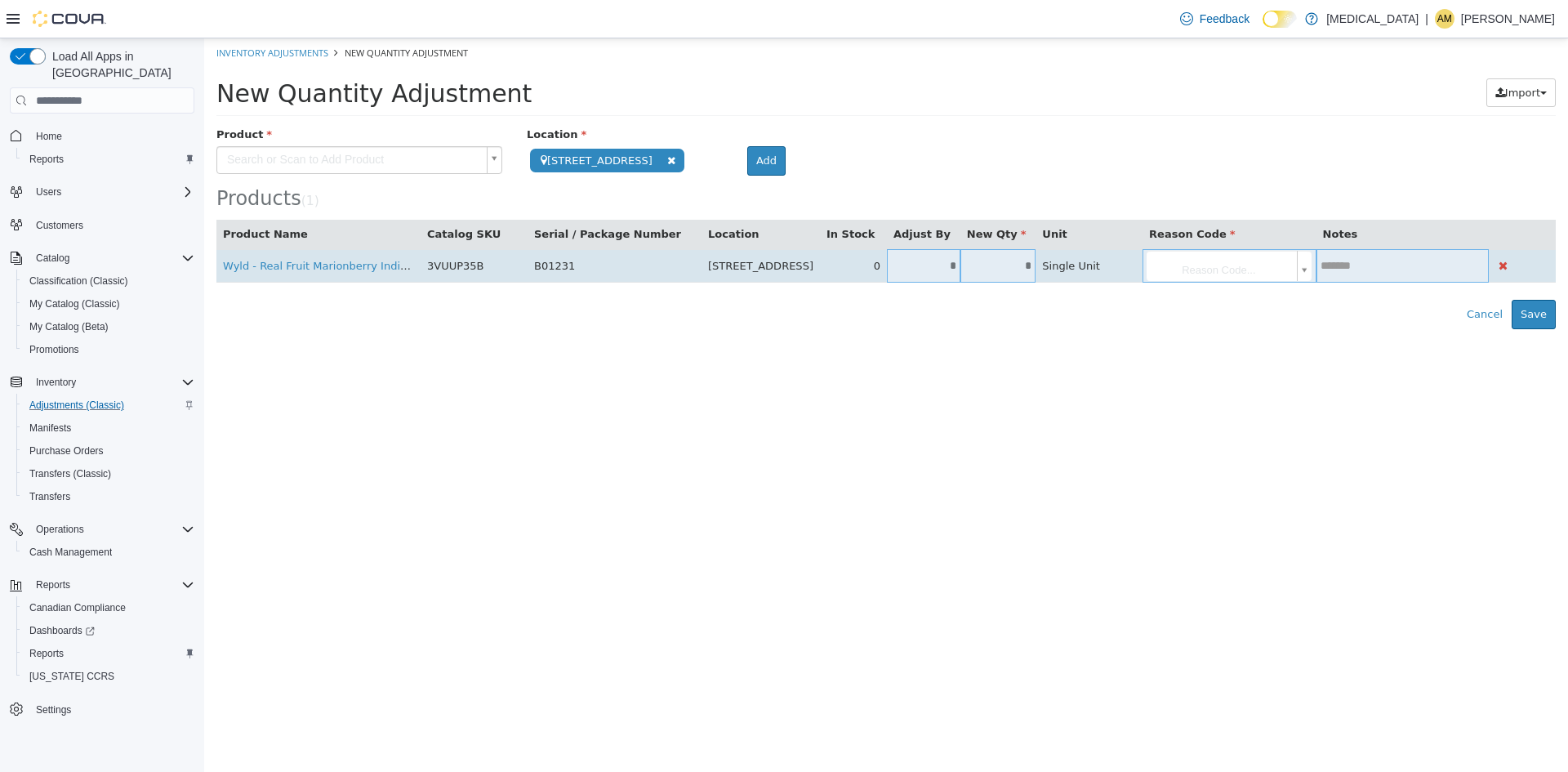
click at [947, 270] on input "*" at bounding box center [923, 266] width 73 height 12
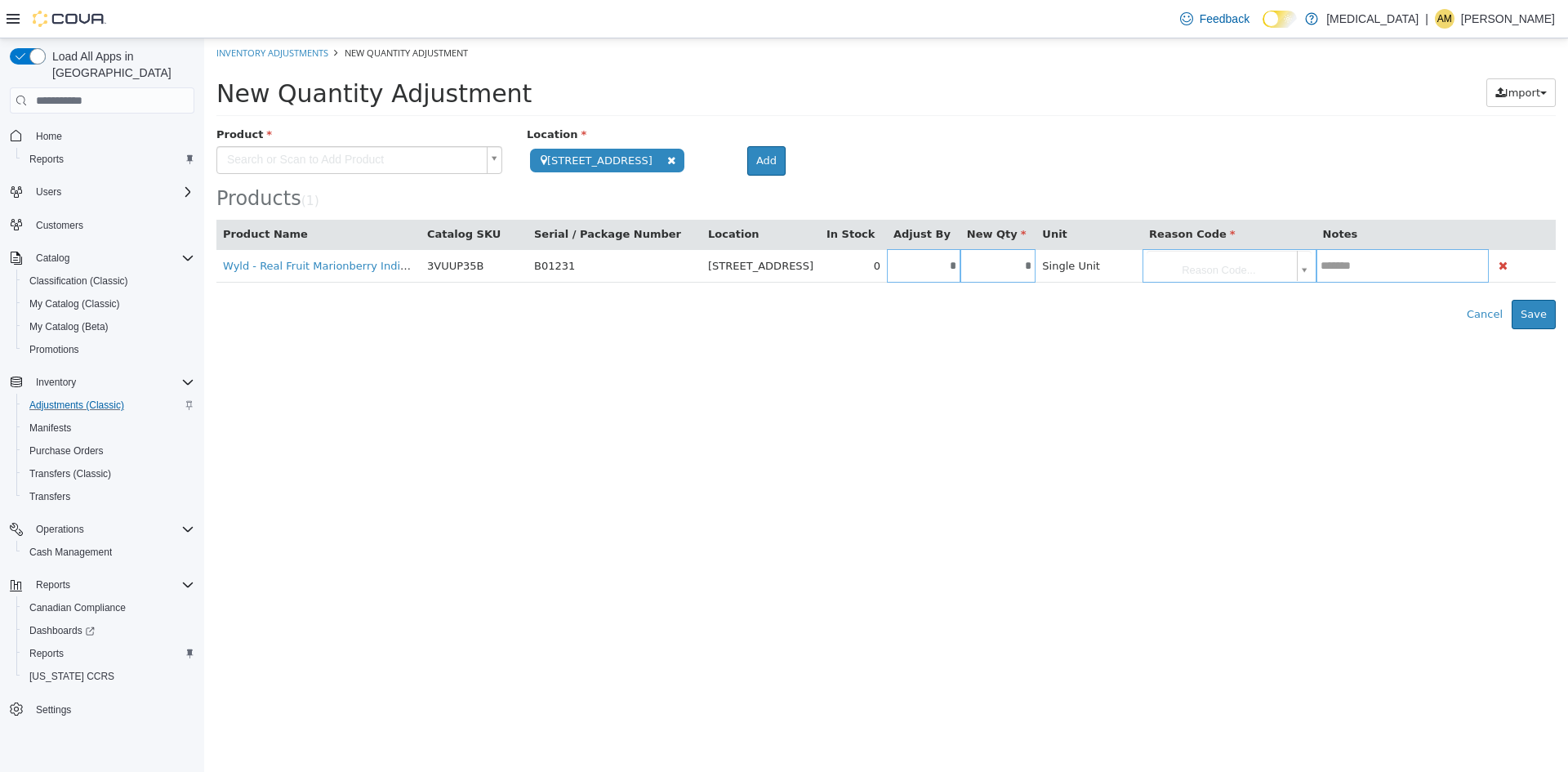
type input "*"
click at [943, 329] on html "**********" at bounding box center [886, 183] width 1364 height 291
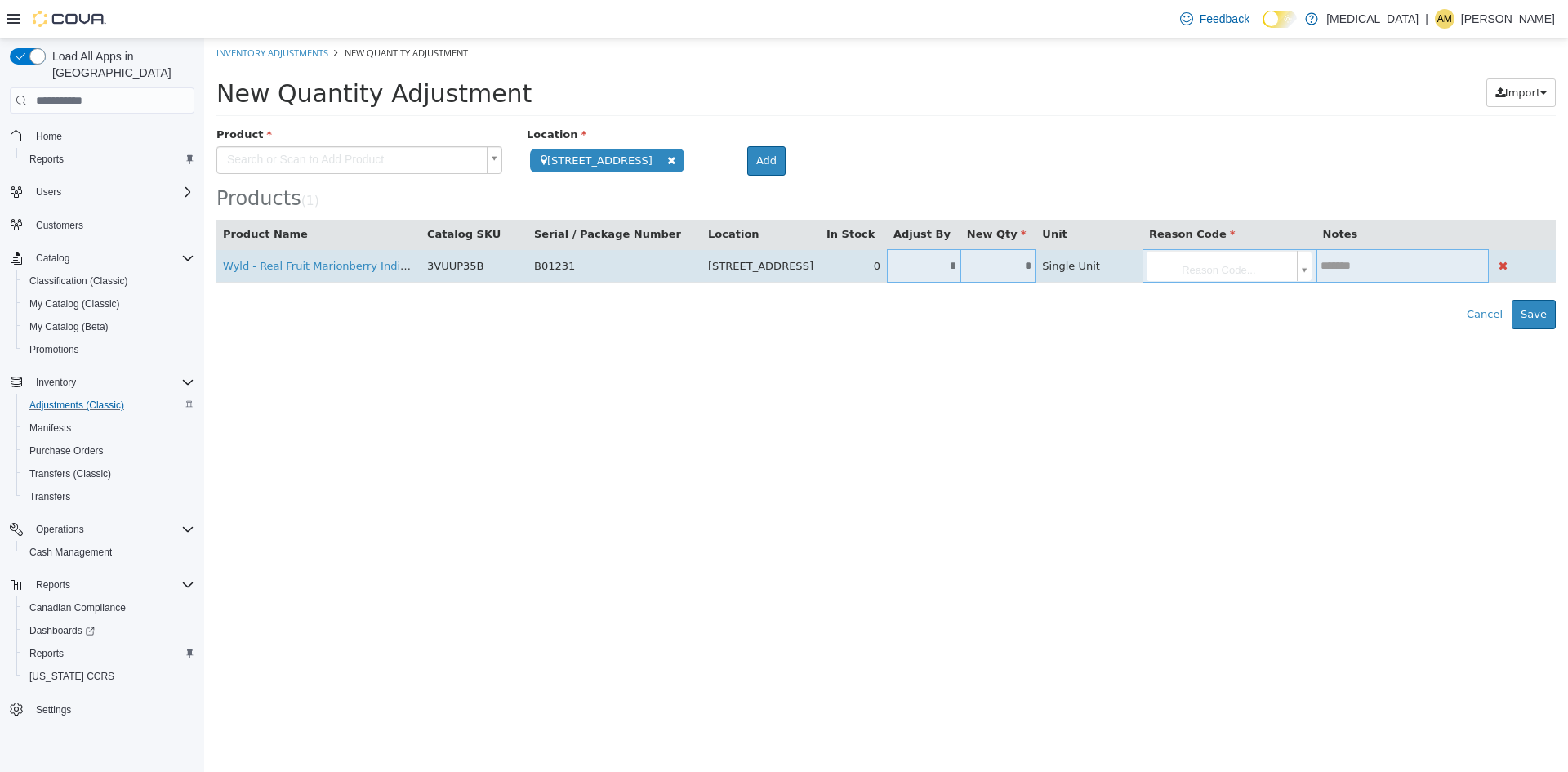
click at [1299, 264] on body "**********" at bounding box center [886, 183] width 1364 height 291
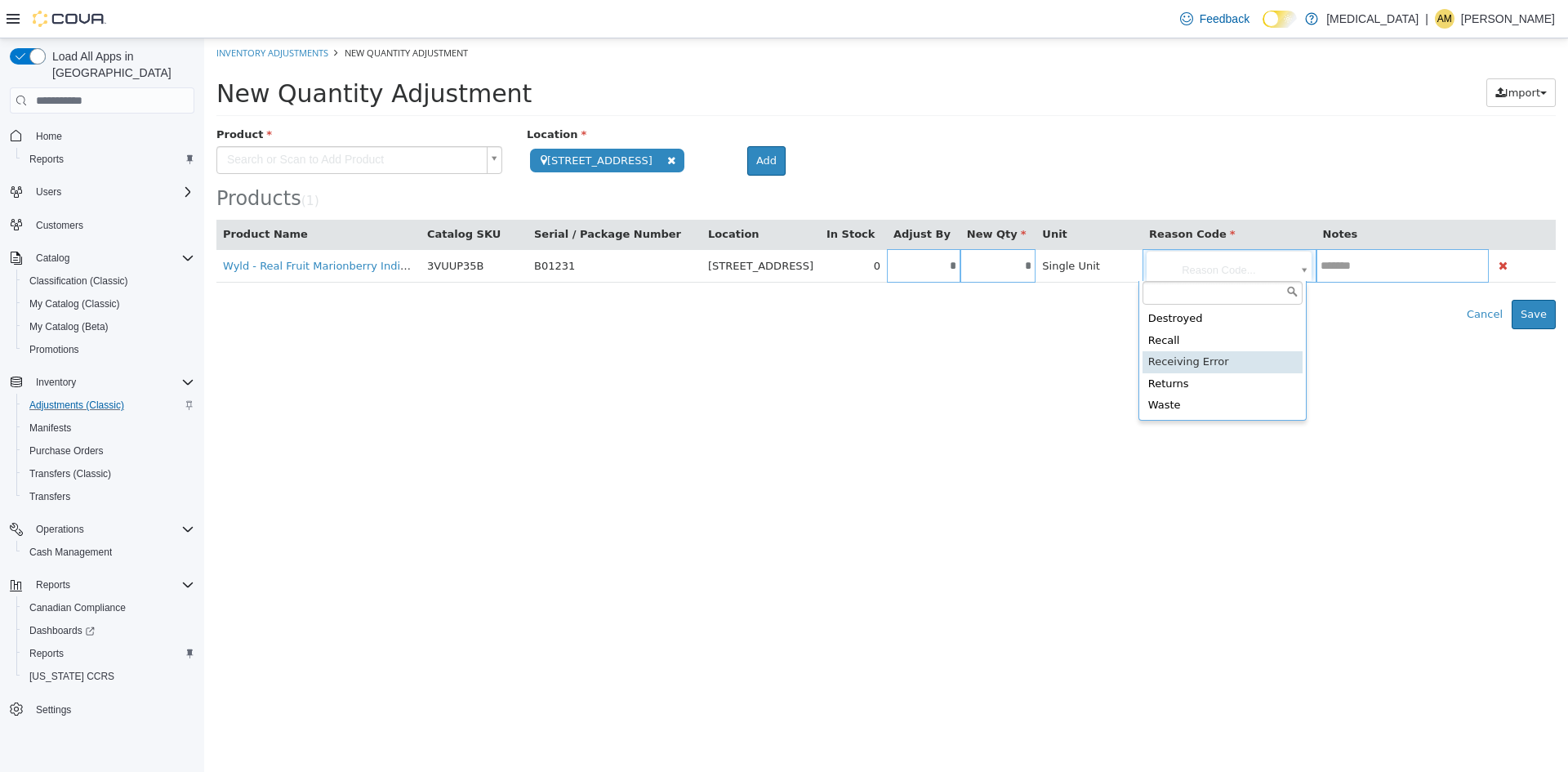
type input "**********"
drag, startPoint x: 1265, startPoint y: 421, endPoint x: 1334, endPoint y: 421, distance: 69.0
click at [1272, 329] on html "**********" at bounding box center [886, 183] width 1364 height 291
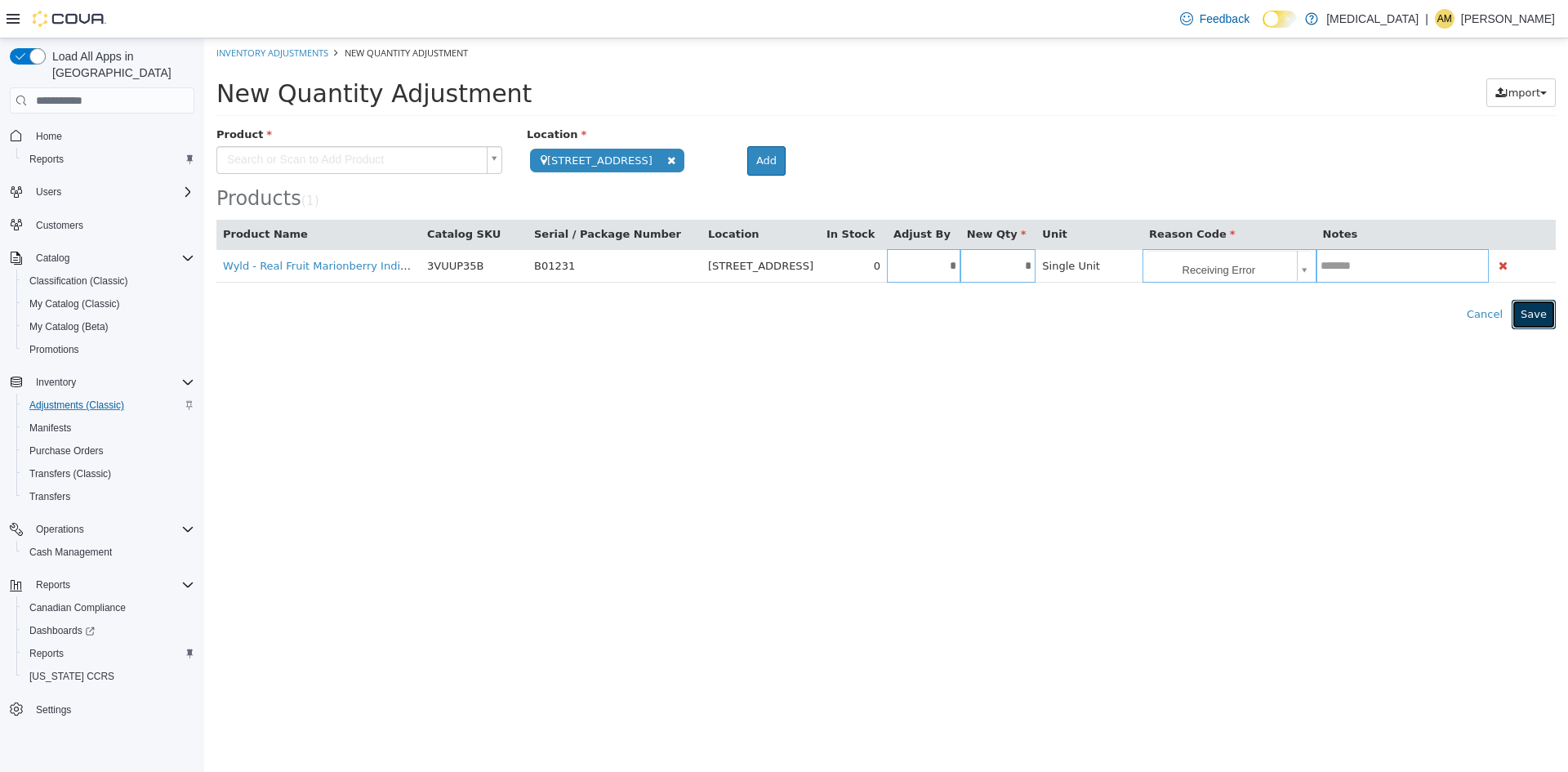
click at [1527, 303] on button "Save" at bounding box center [1533, 314] width 44 height 29
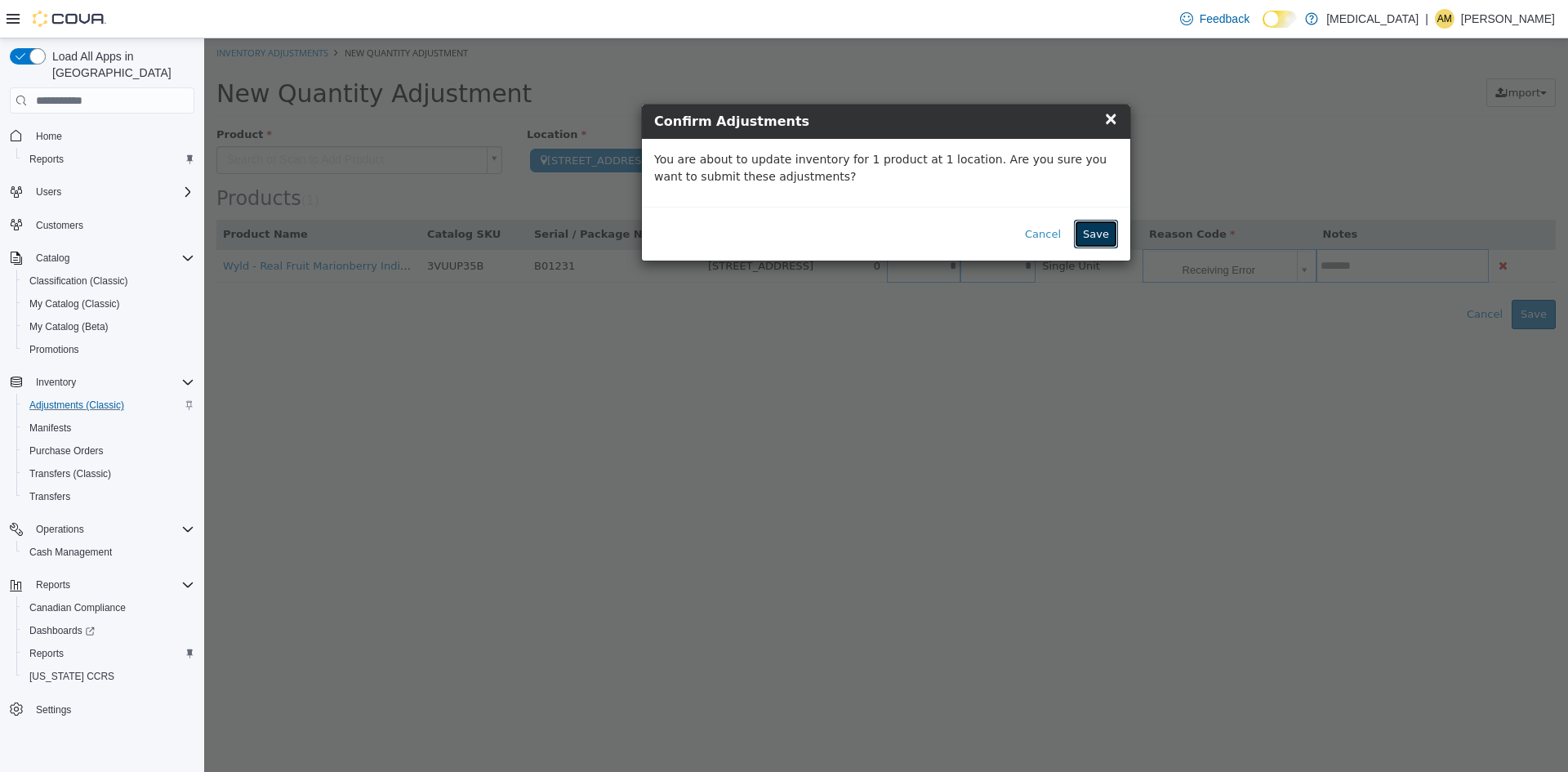
click at [1102, 234] on button "Save" at bounding box center [1096, 234] width 44 height 29
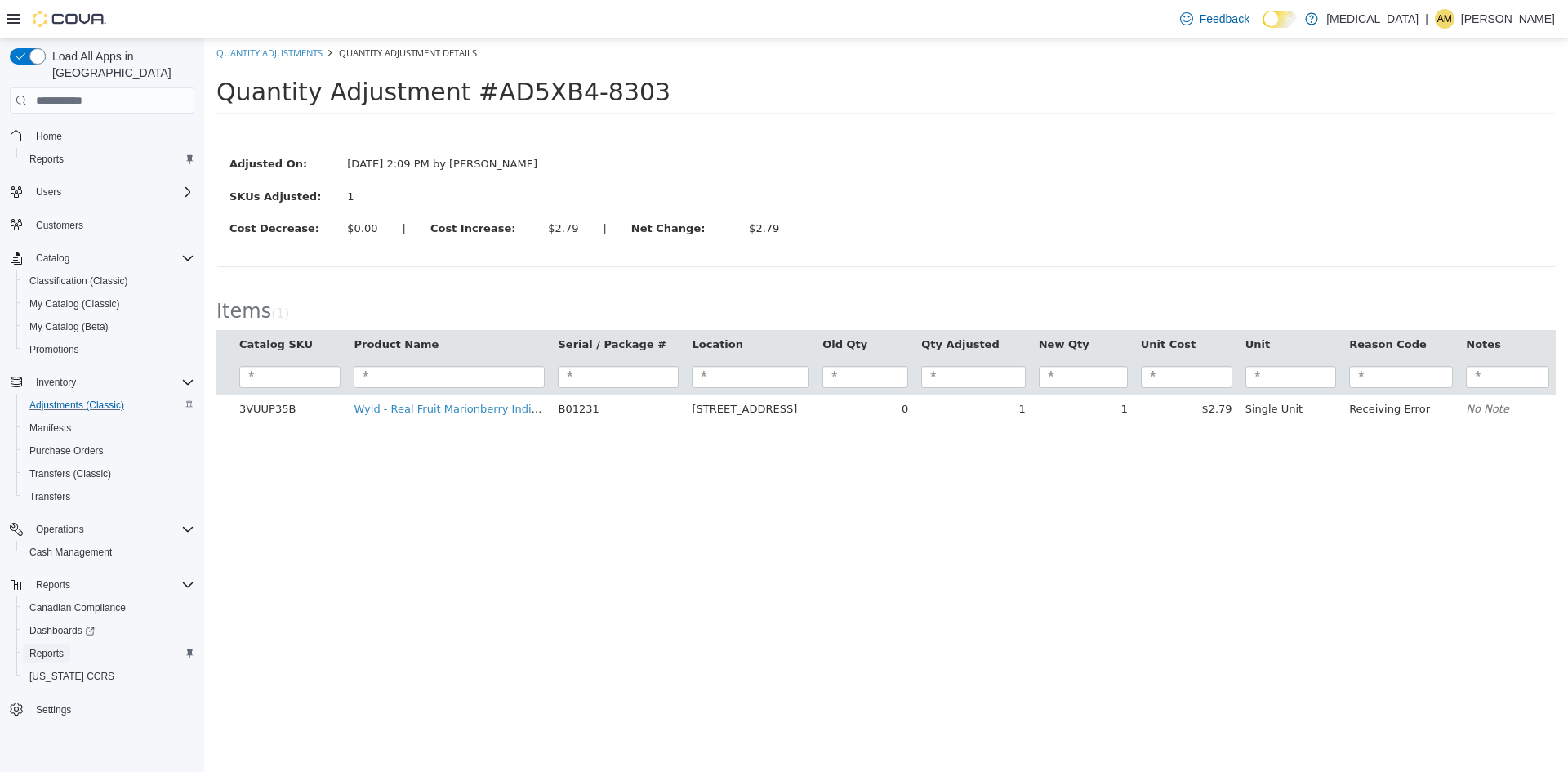
click at [58, 647] on span "Reports" at bounding box center [47, 653] width 35 height 13
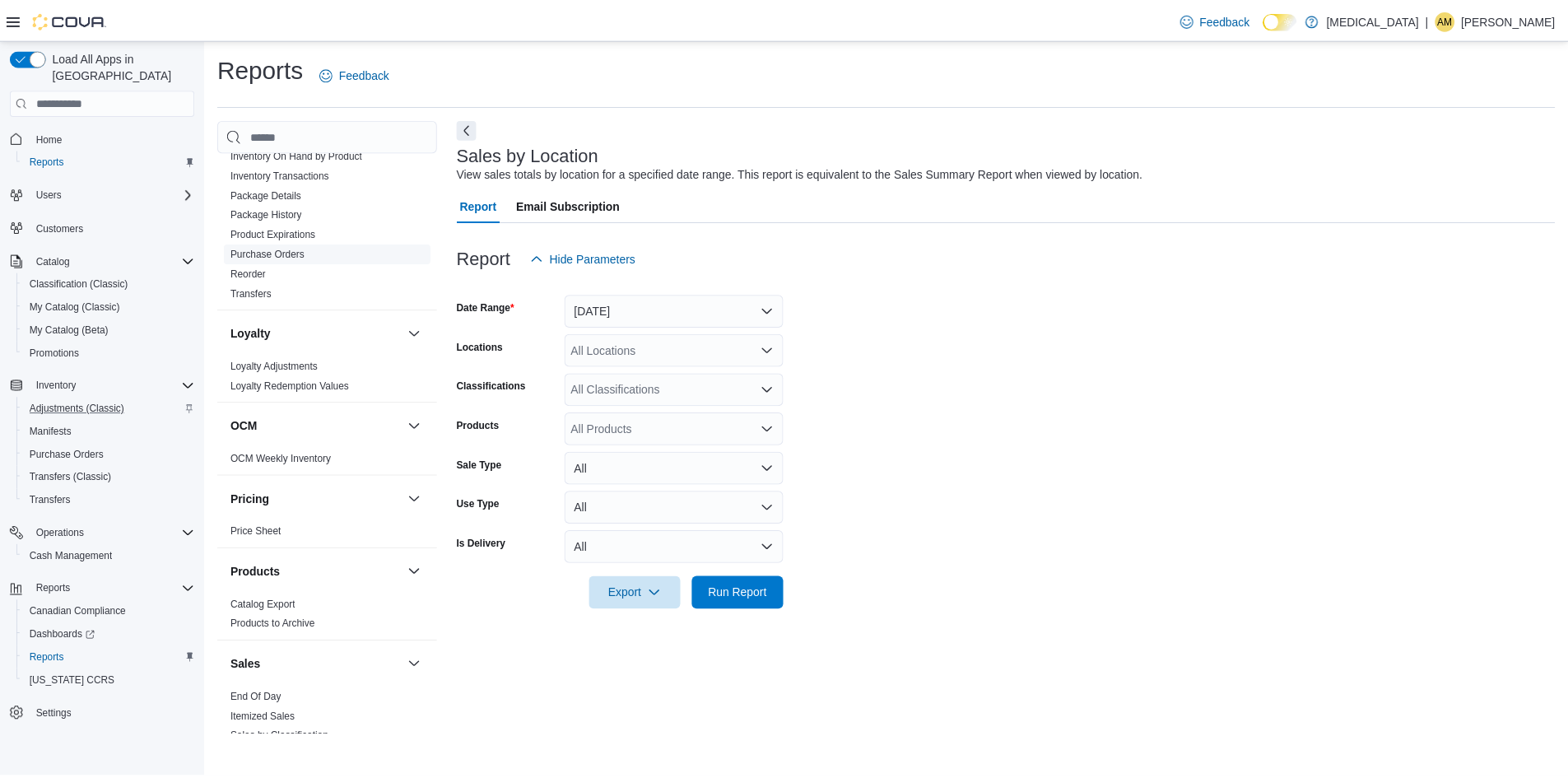
scroll to position [823, 0]
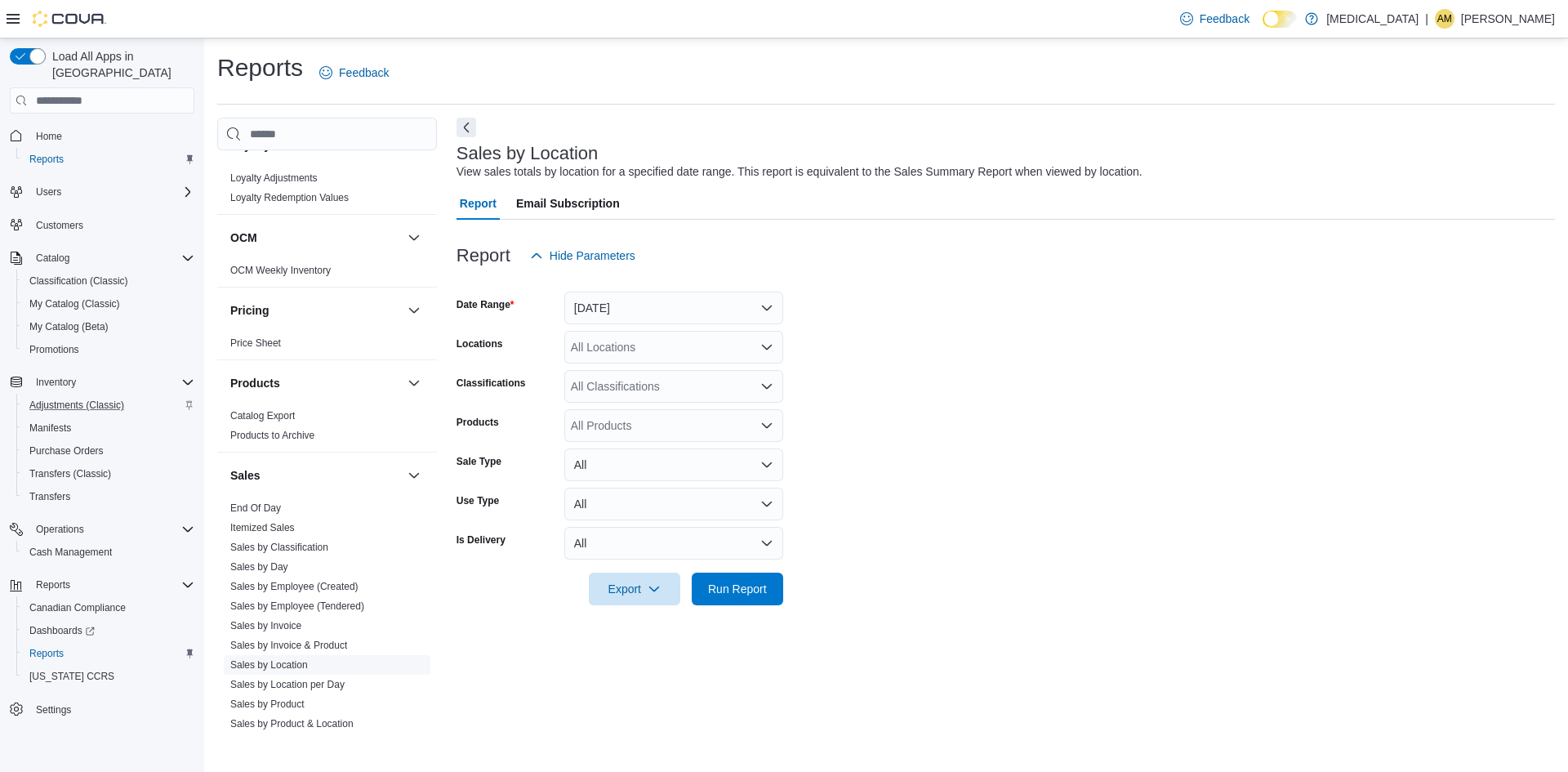
click at [279, 661] on link "Sales by Location" at bounding box center [269, 664] width 78 height 11
click at [768, 305] on button "[DATE]" at bounding box center [673, 308] width 218 height 33
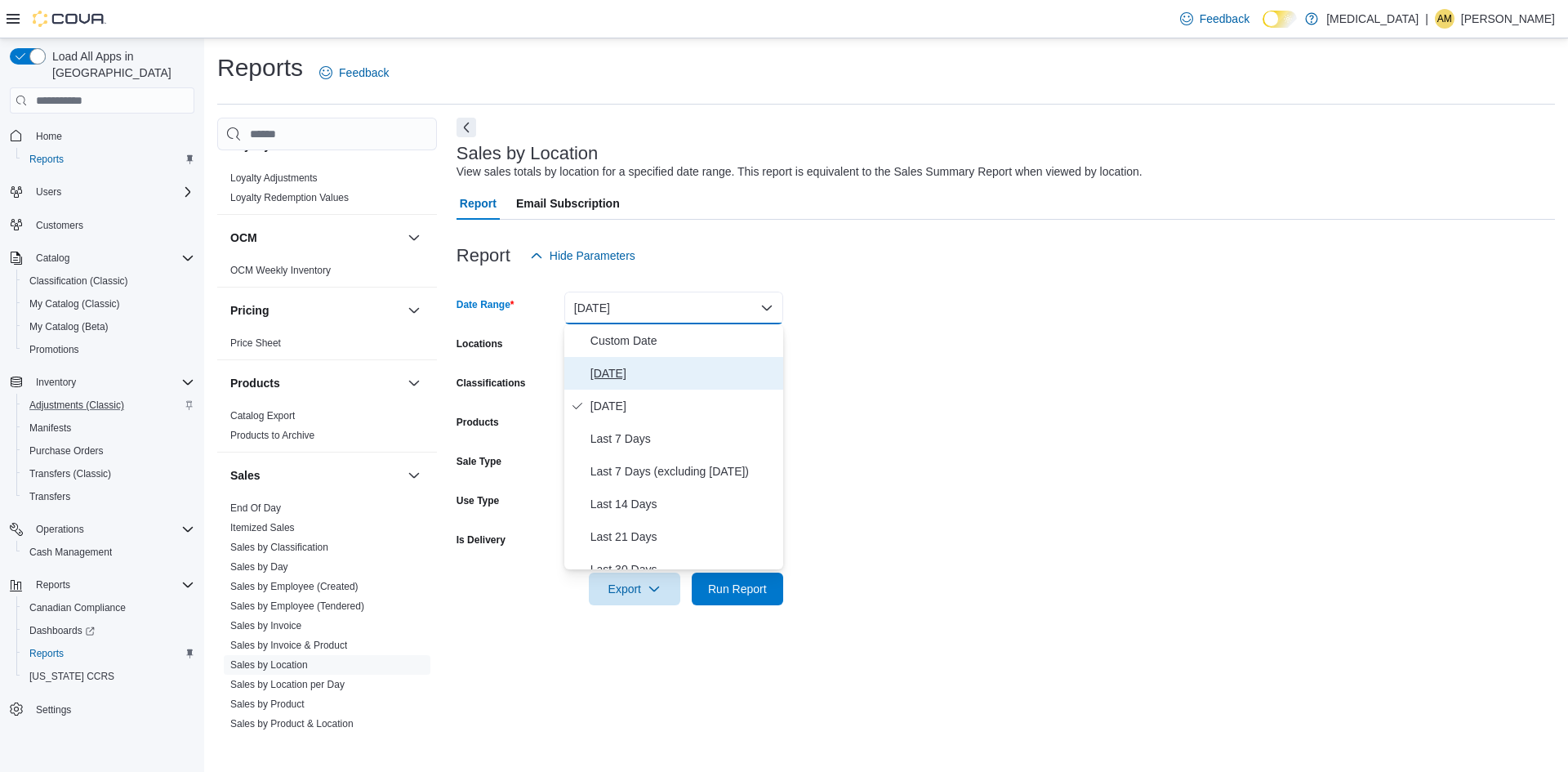
click at [597, 368] on span "[DATE]" at bounding box center [684, 373] width 187 height 20
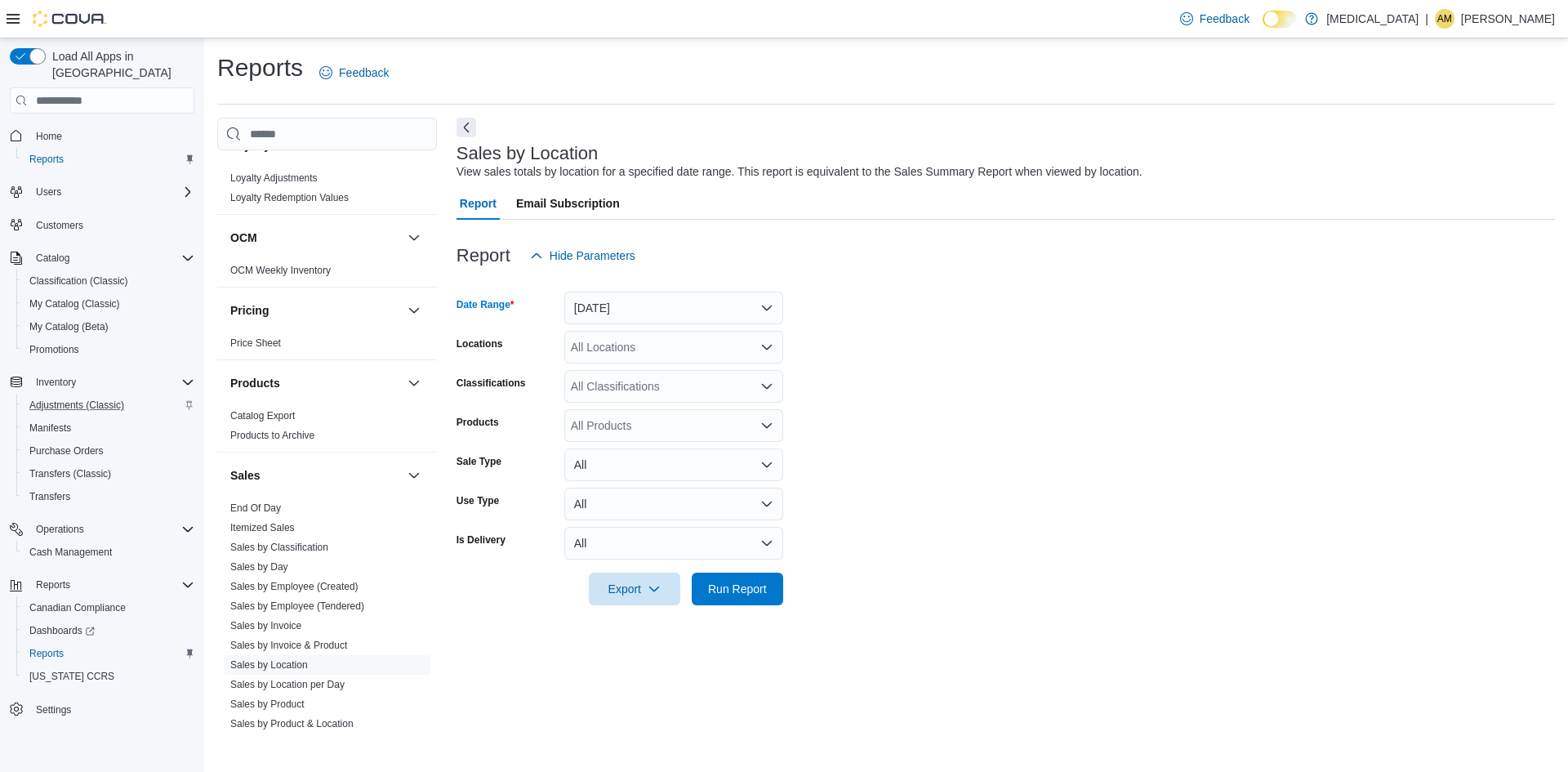
click at [1019, 377] on form "Date Range [DATE] Locations All Locations Classifications All Classifications P…" at bounding box center [1006, 439] width 1098 height 333
click at [749, 599] on span "Run Report" at bounding box center [737, 588] width 72 height 33
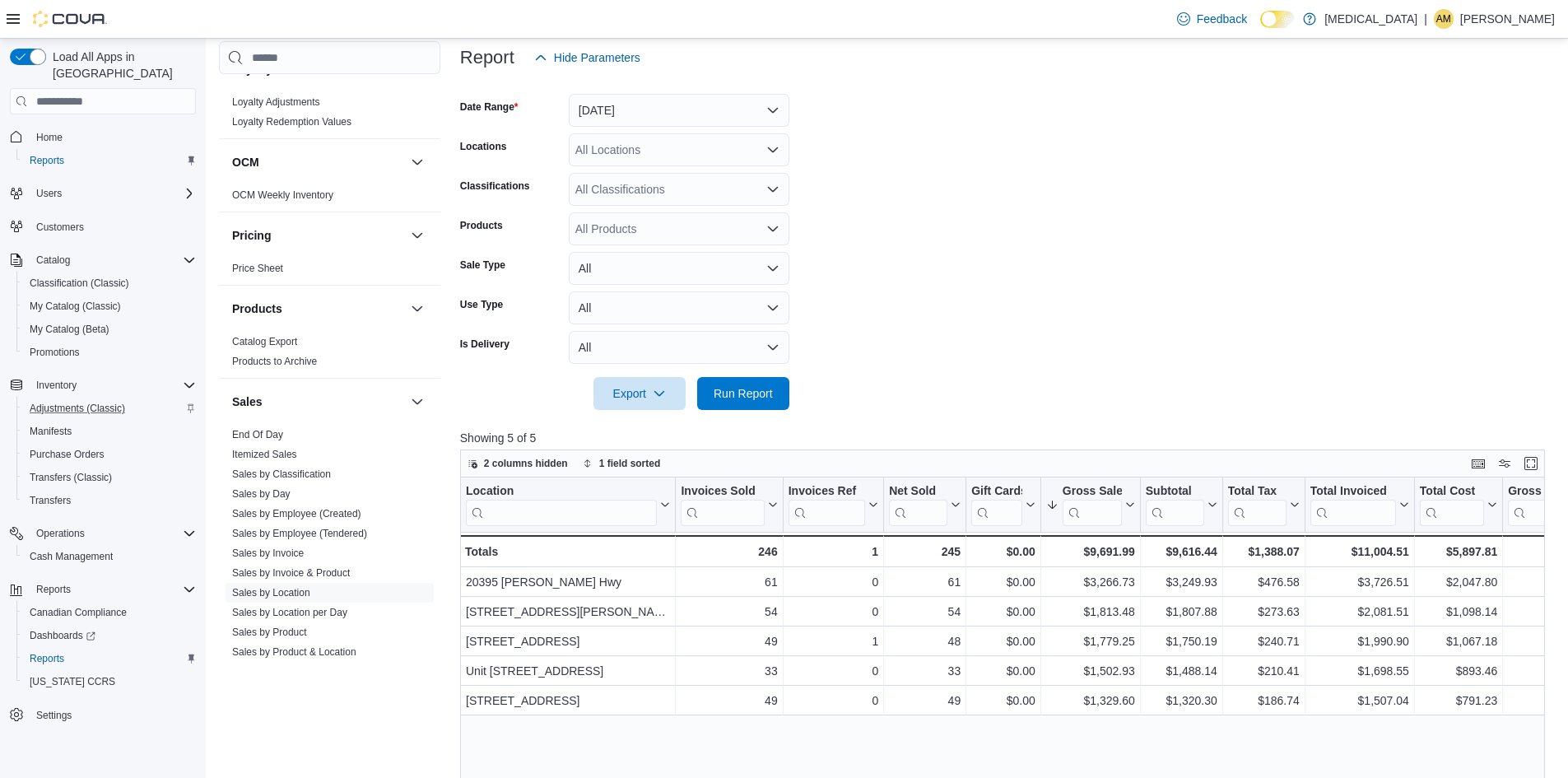
scroll to position [247, 0]
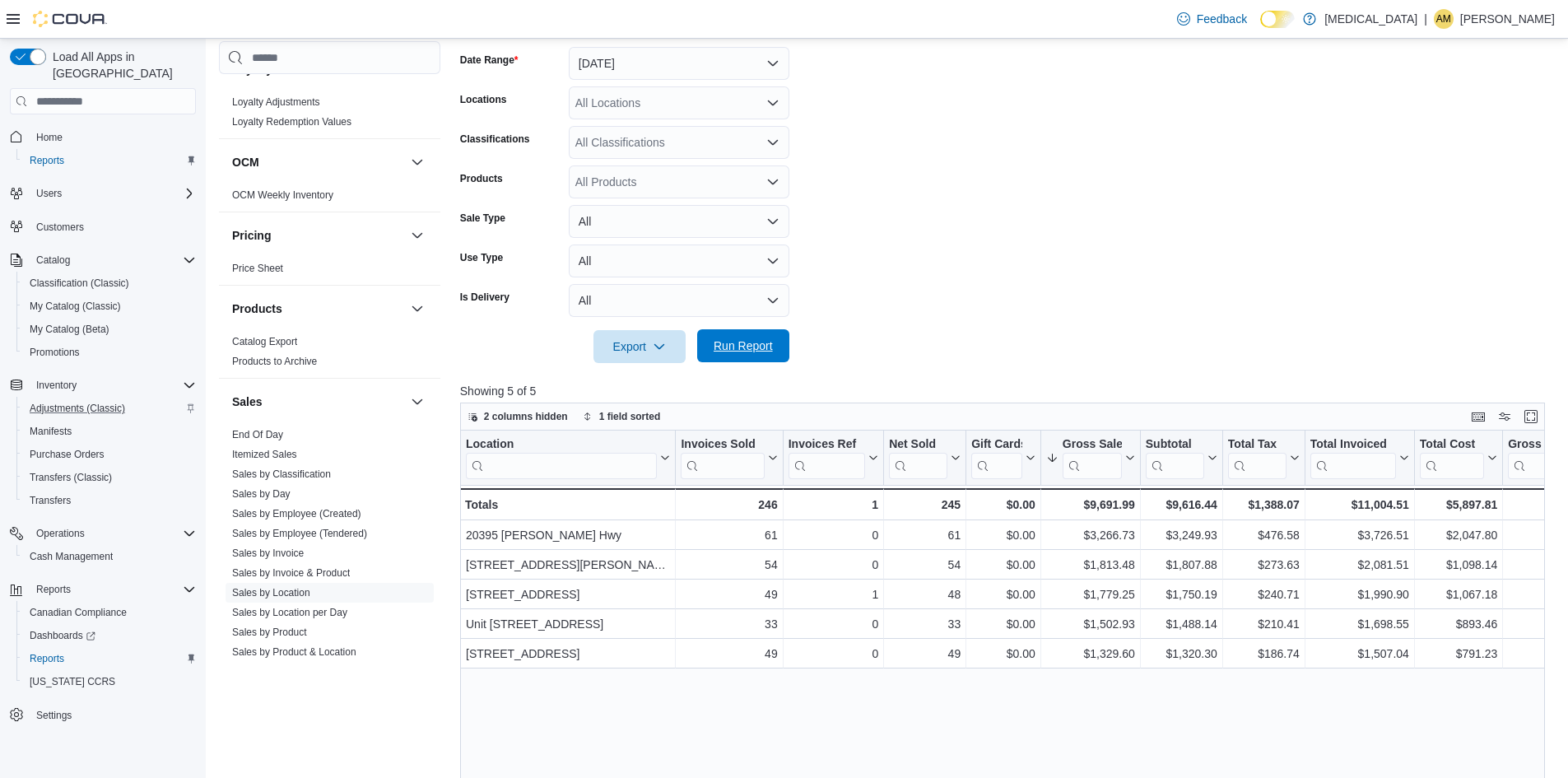
click at [755, 340] on span "Run Report" at bounding box center [743, 345] width 59 height 17
click at [1057, 197] on form "Date Range [DATE] Locations All Locations Classifications All Classifications P…" at bounding box center [1008, 195] width 1096 height 336
click at [734, 342] on span "Run Report" at bounding box center [743, 345] width 59 height 17
click at [1005, 170] on form "Date Range [DATE] Locations All Locations Classifications All Classifications P…" at bounding box center [1008, 195] width 1096 height 336
drag, startPoint x: 735, startPoint y: 336, endPoint x: 1422, endPoint y: 296, distance: 688.2
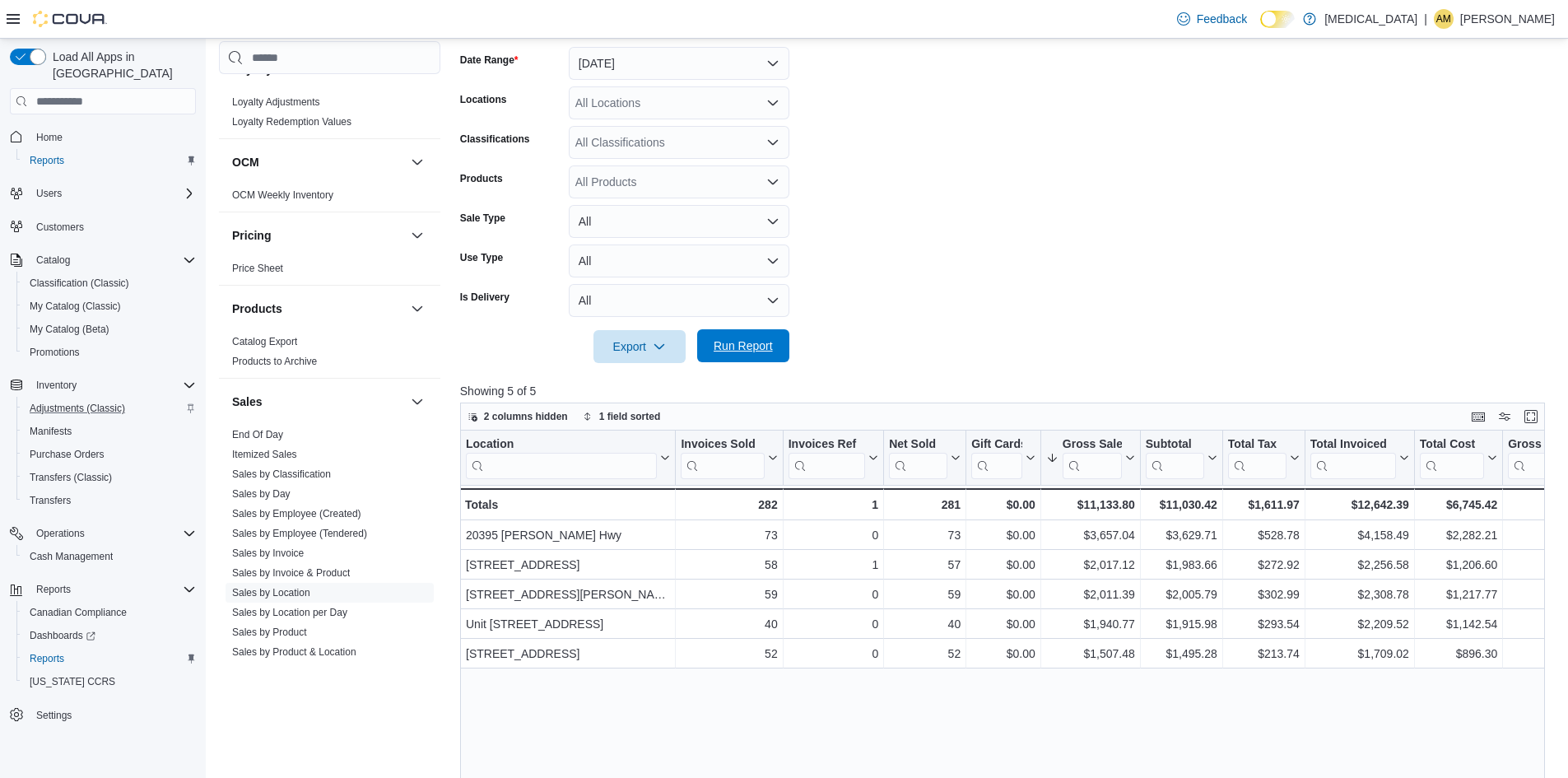
click at [740, 336] on span "Run Report" at bounding box center [742, 345] width 72 height 33
click at [1098, 184] on form "Date Range [DATE] Locations All Locations Classifications All Classifications P…" at bounding box center [1008, 195] width 1096 height 336
click at [739, 355] on span "Run Report" at bounding box center [742, 346] width 72 height 33
click at [754, 335] on span "Run Report" at bounding box center [742, 345] width 72 height 33
click at [1097, 158] on form "Date Range [DATE] Locations All Locations Classifications All Classifications P…" at bounding box center [1008, 195] width 1096 height 336
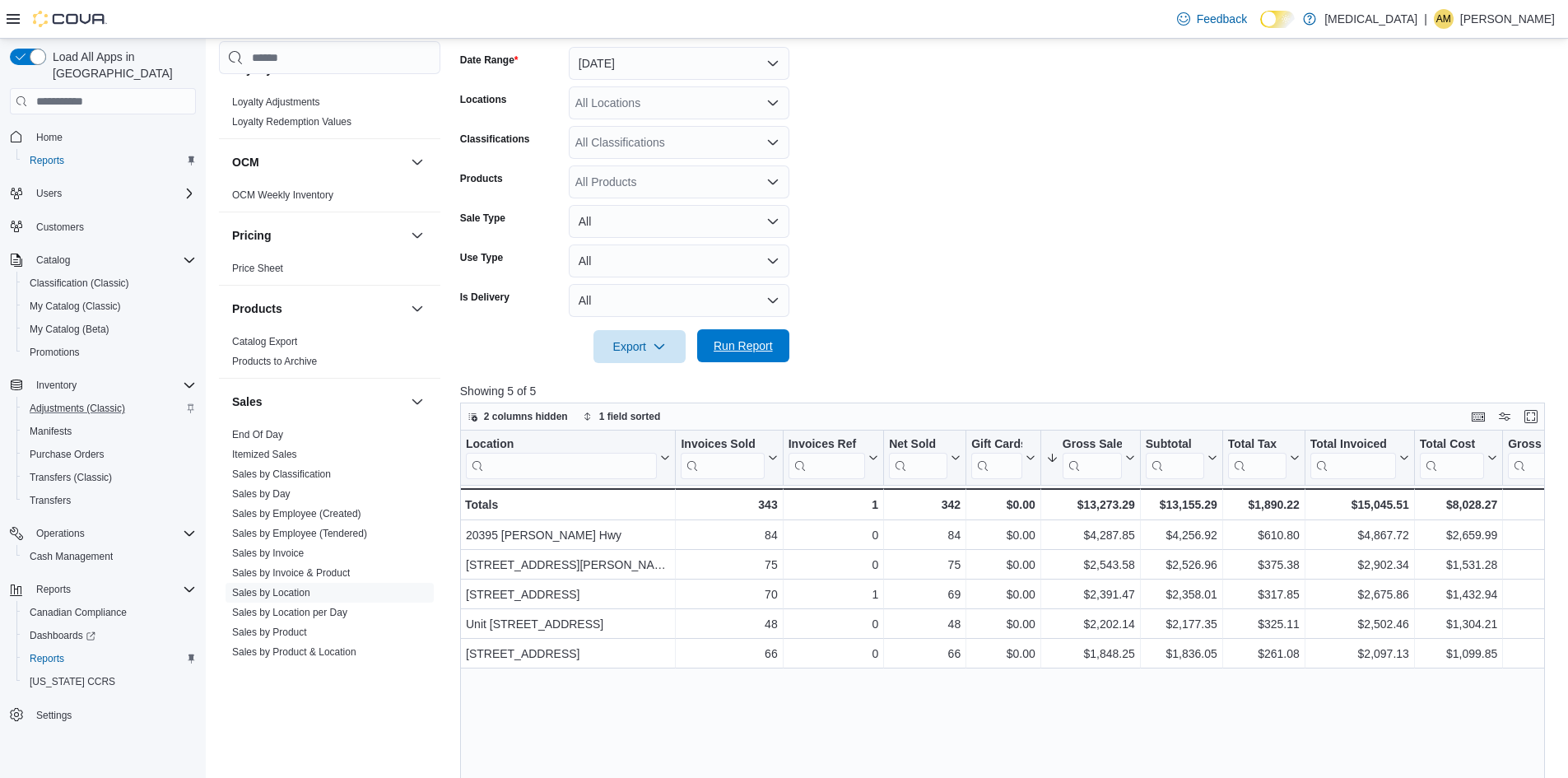
click at [734, 337] on span "Run Report" at bounding box center [742, 345] width 72 height 33
click at [1300, 166] on form "Date Range [DATE] Locations All Locations Classifications All Classifications P…" at bounding box center [1008, 195] width 1096 height 336
click at [767, 347] on span "Run Report" at bounding box center [743, 345] width 59 height 17
drag, startPoint x: 976, startPoint y: 220, endPoint x: 991, endPoint y: 199, distance: 25.8
click at [980, 219] on form "Date Range [DATE] Locations All Locations Classifications All Classifications P…" at bounding box center [1008, 195] width 1096 height 336
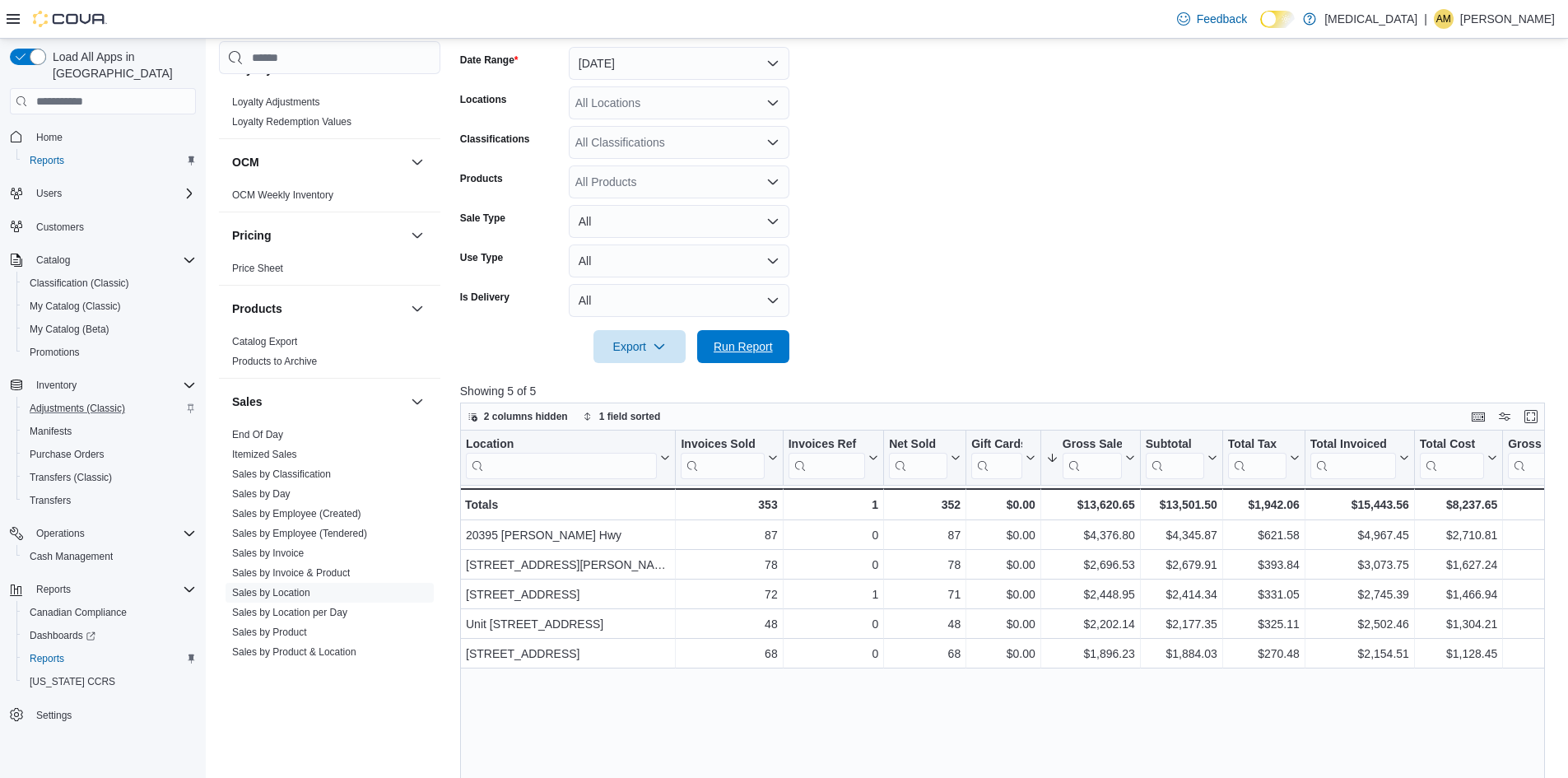
drag, startPoint x: 740, startPoint y: 337, endPoint x: 798, endPoint y: 337, distance: 58.0
click at [740, 337] on span "Run Report" at bounding box center [742, 346] width 72 height 33
click at [999, 283] on form "Date Range [DATE] Locations All Locations Classifications All Classifications P…" at bounding box center [1008, 195] width 1096 height 336
